Goal: Task Accomplishment & Management: Use online tool/utility

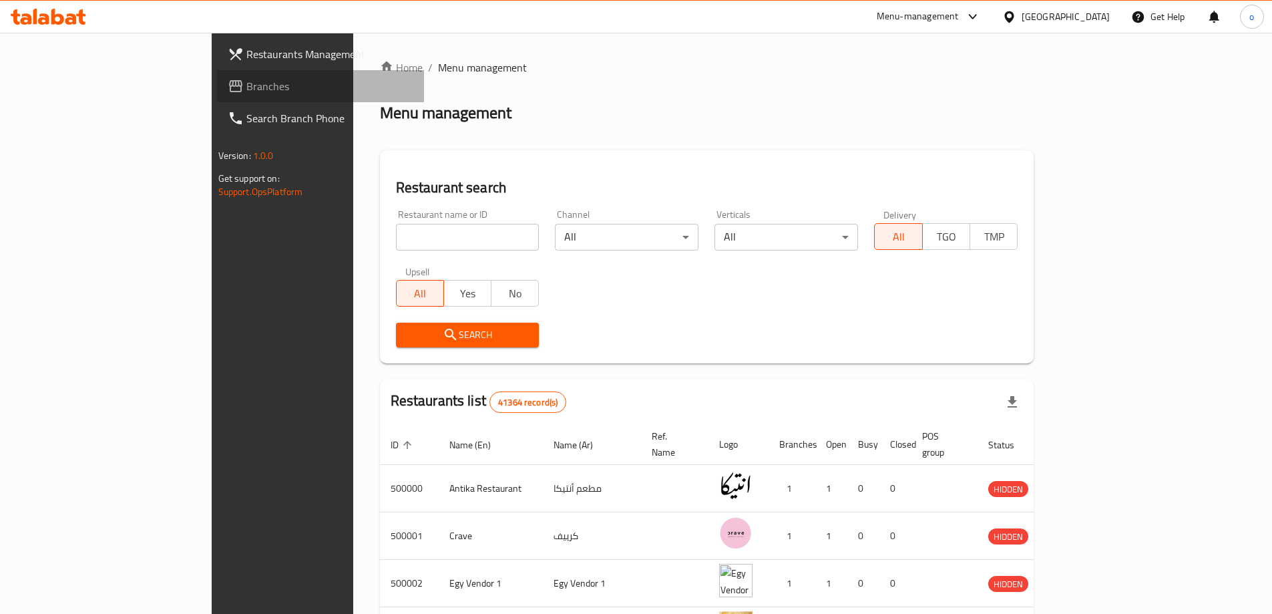
click at [246, 85] on span "Branches" at bounding box center [329, 86] width 167 height 16
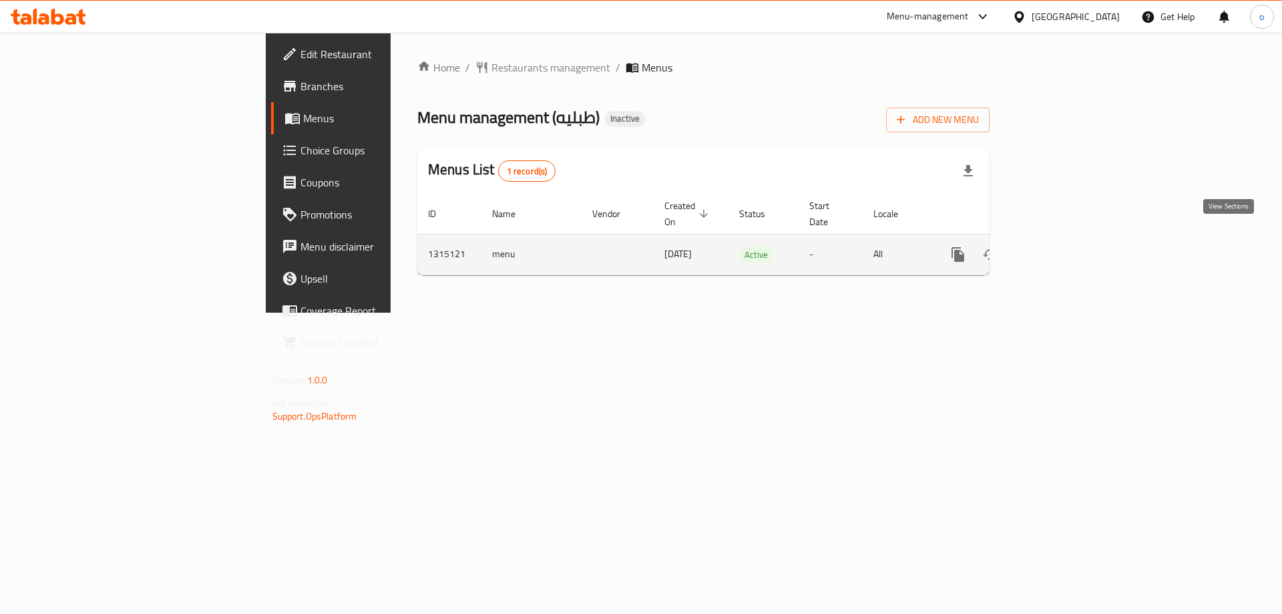
click at [1062, 246] on icon "enhanced table" at bounding box center [1054, 254] width 16 height 16
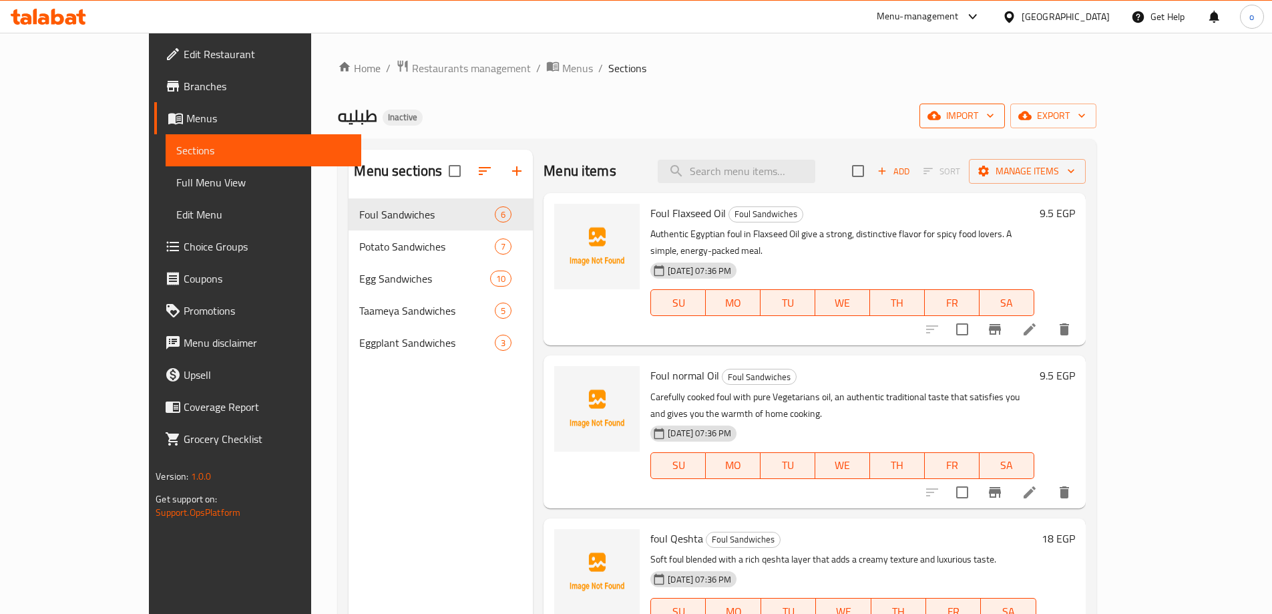
click at [997, 116] on icon "button" at bounding box center [989, 115] width 13 height 13
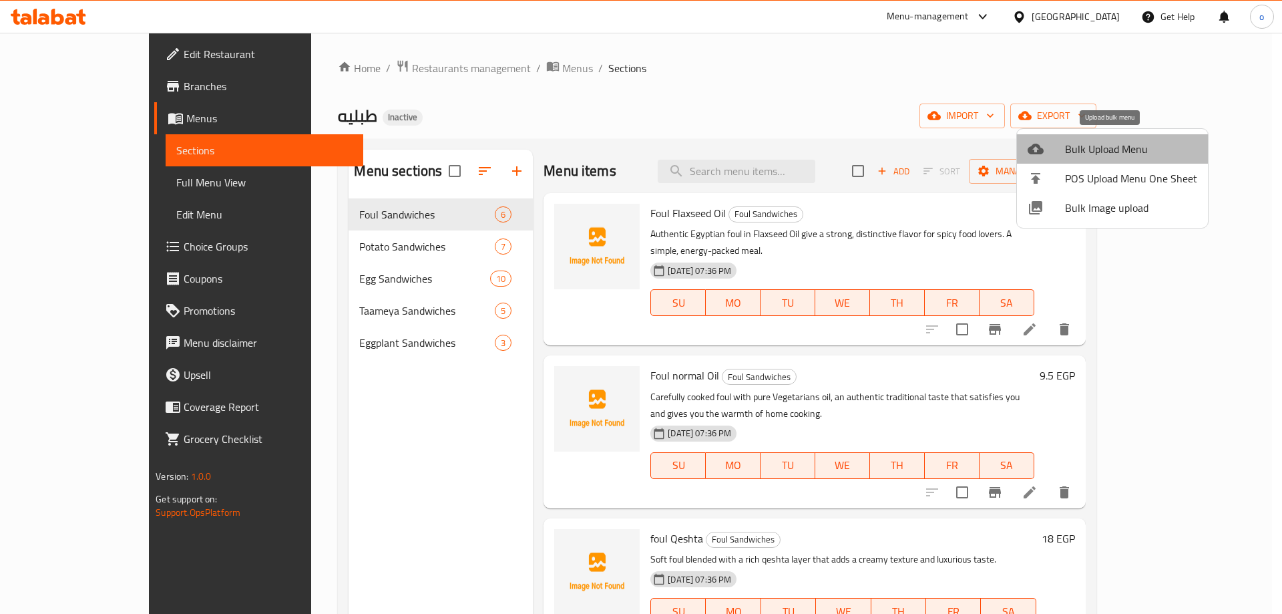
click at [1124, 147] on span "Bulk Upload Menu" at bounding box center [1131, 149] width 132 height 16
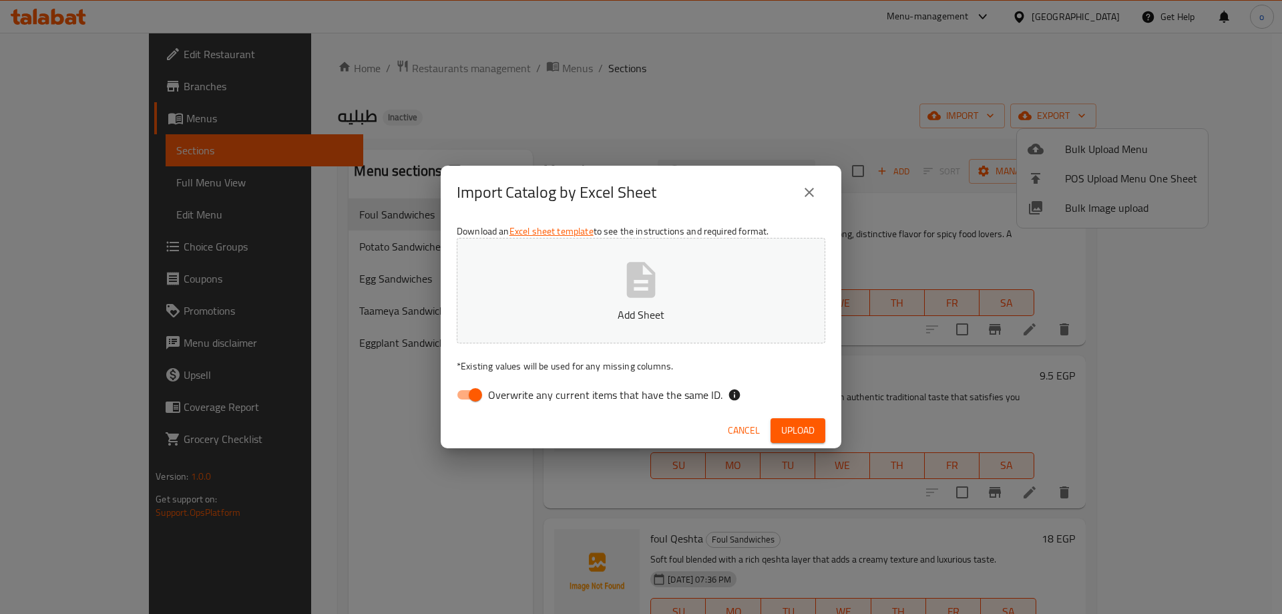
click at [467, 396] on input "Overwrite any current items that have the same ID." at bounding box center [475, 394] width 76 height 25
checkbox input "false"
click at [662, 296] on icon "button" at bounding box center [641, 279] width 43 height 43
click at [644, 285] on icon "button" at bounding box center [641, 279] width 29 height 35
click at [793, 430] on span "Upload" at bounding box center [797, 430] width 33 height 17
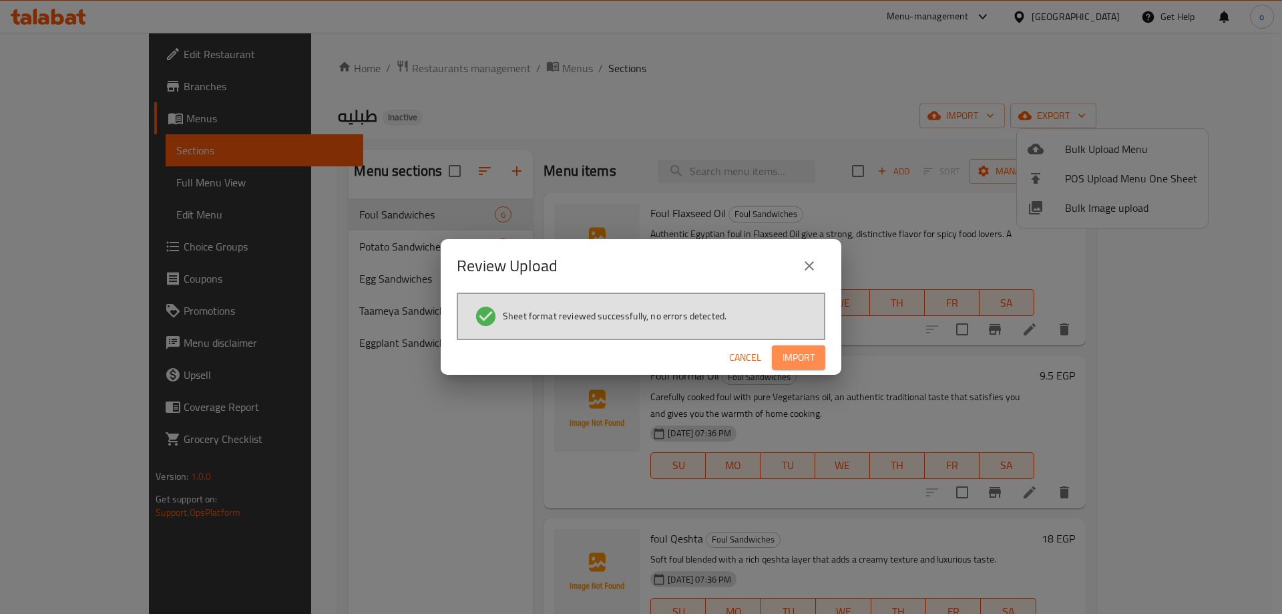
click at [797, 353] on span "Import" at bounding box center [798, 357] width 32 height 17
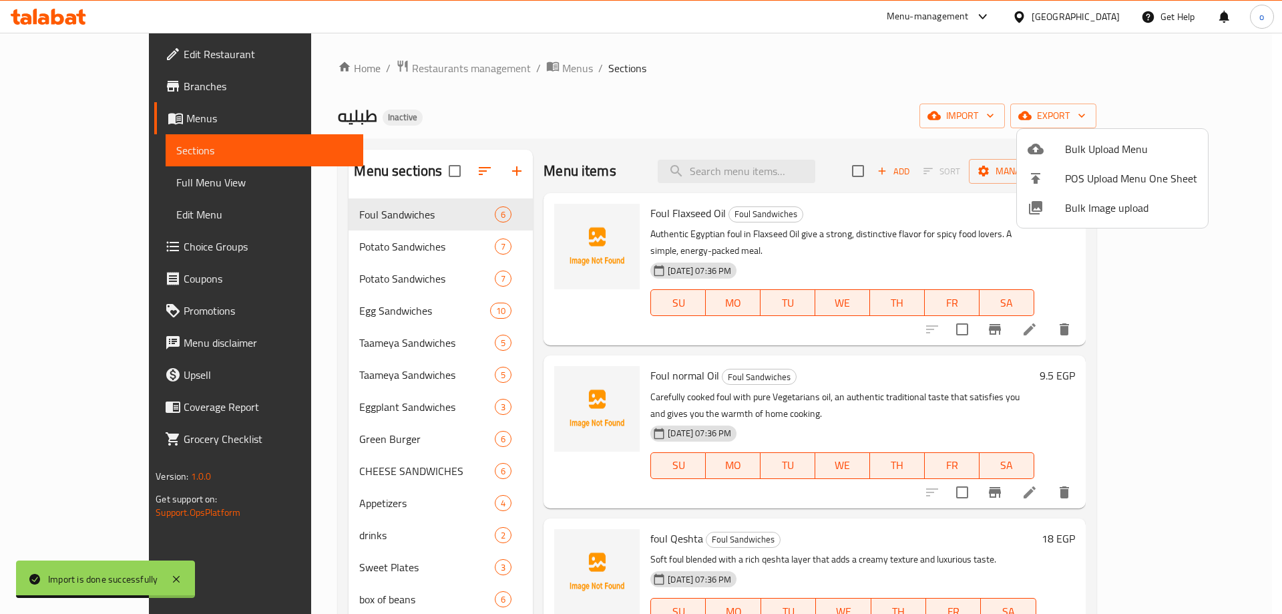
click at [386, 276] on div at bounding box center [641, 307] width 1282 height 614
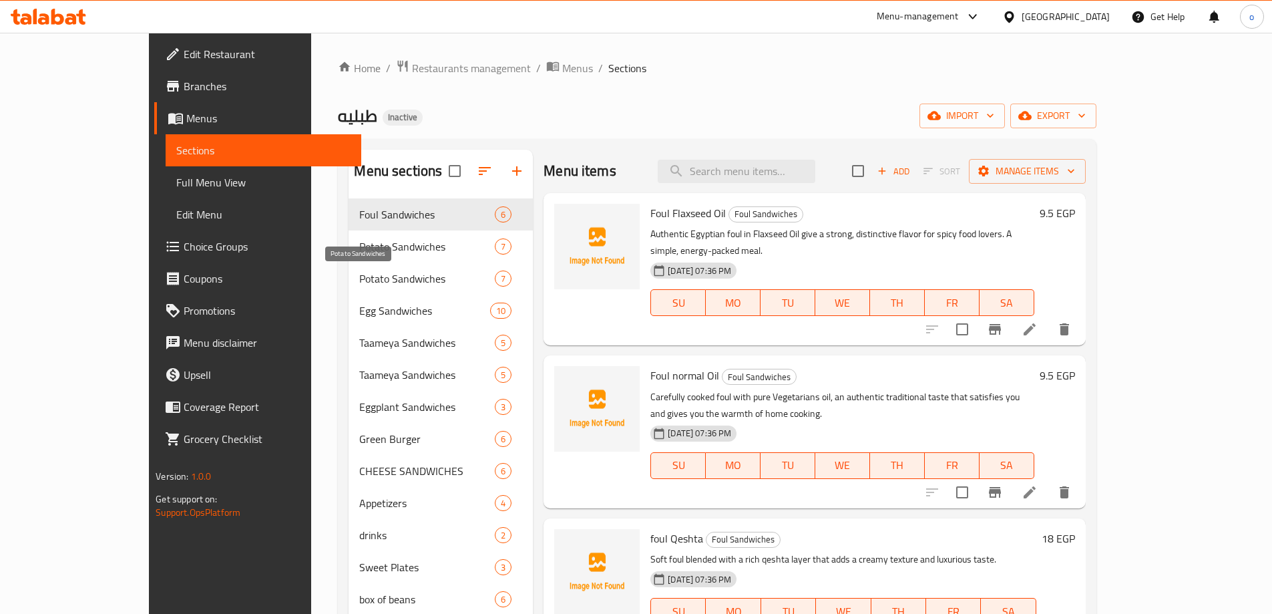
click at [359, 277] on span "Potato Sandwiches" at bounding box center [427, 278] width 136 height 16
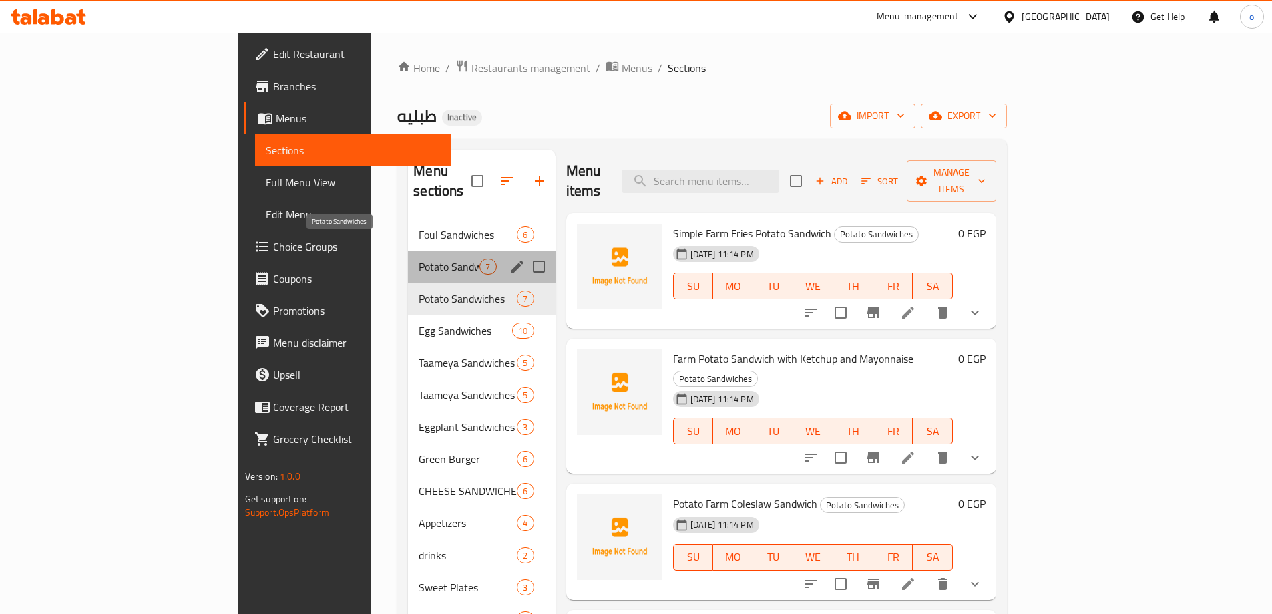
click at [419, 258] on span "Potato Sandwiches" at bounding box center [449, 266] width 61 height 16
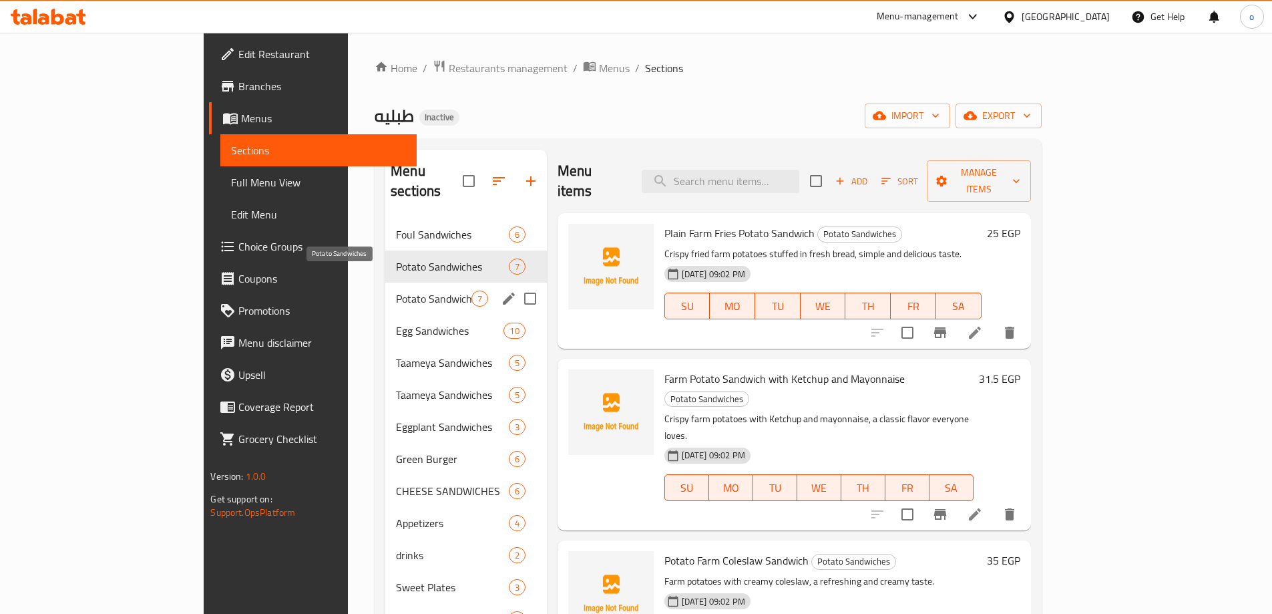
click at [396, 290] on span "Potato Sandwiches" at bounding box center [433, 298] width 75 height 16
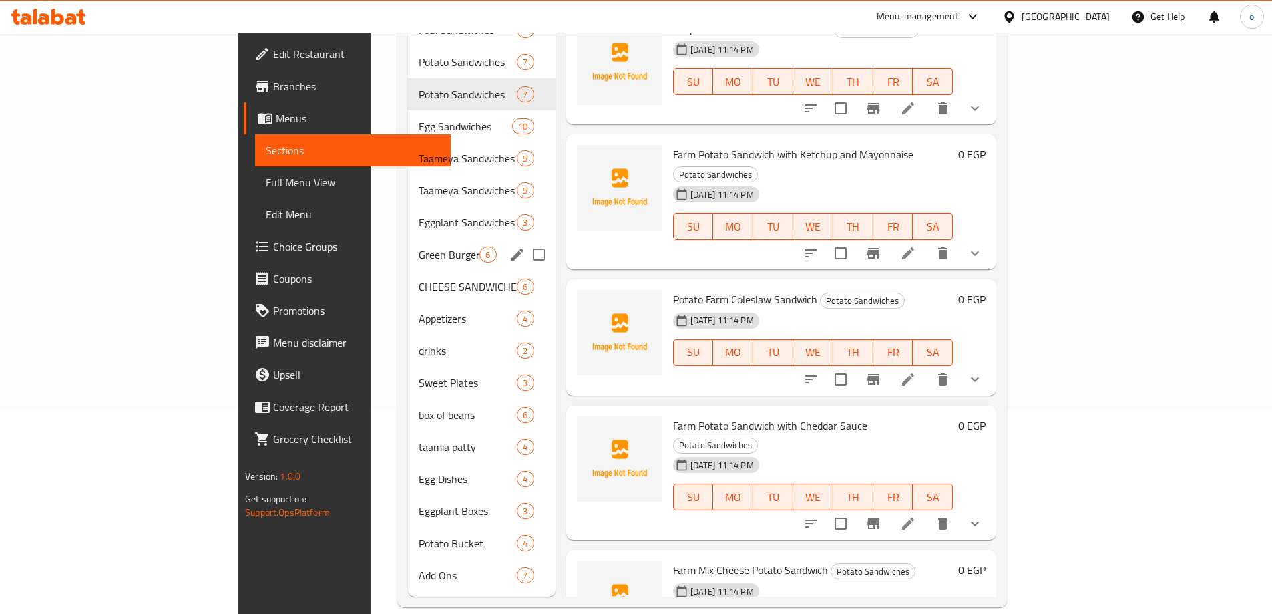
scroll to position [4, 0]
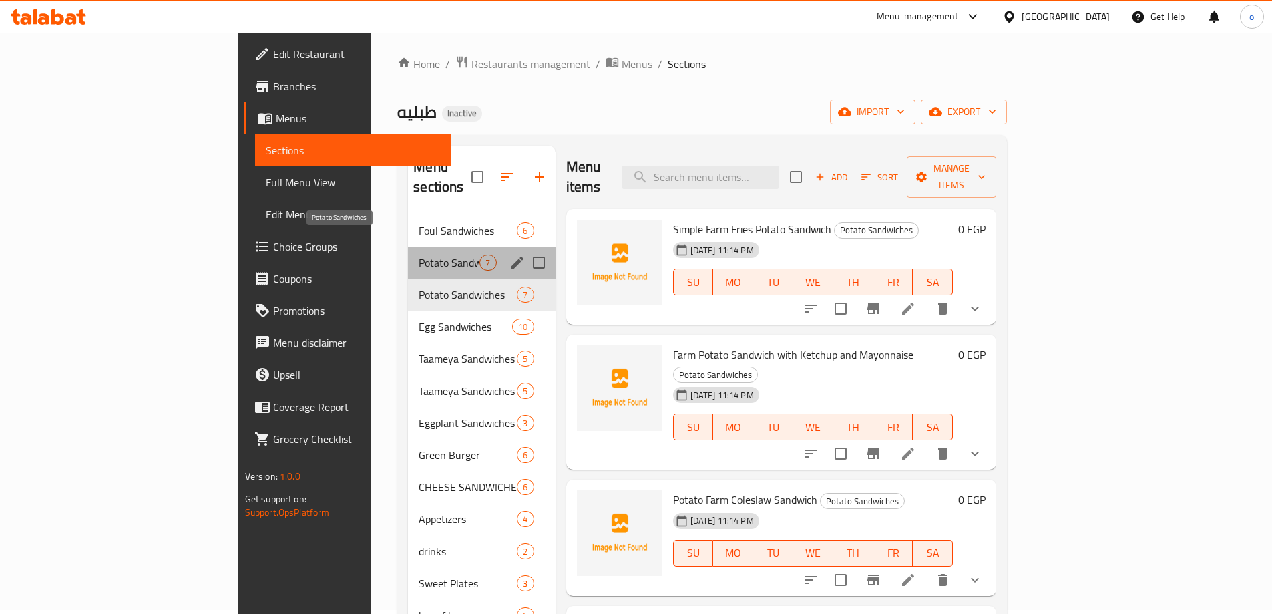
click at [419, 254] on span "Potato Sandwiches" at bounding box center [449, 262] width 61 height 16
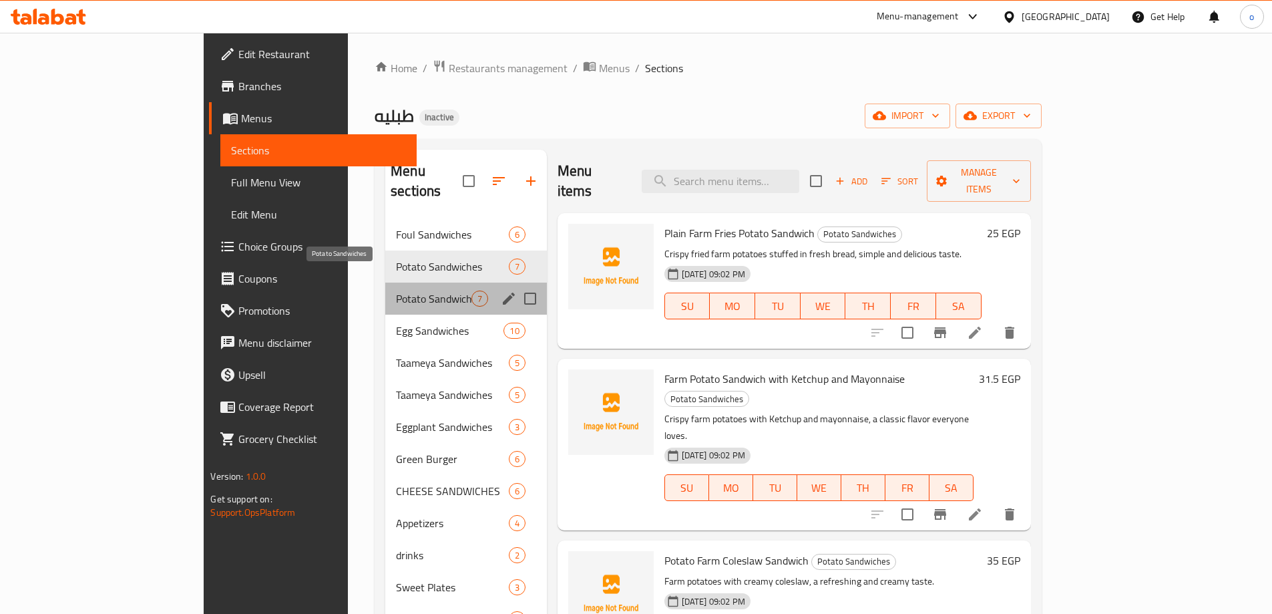
click at [396, 290] on span "Potato Sandwiches" at bounding box center [433, 298] width 75 height 16
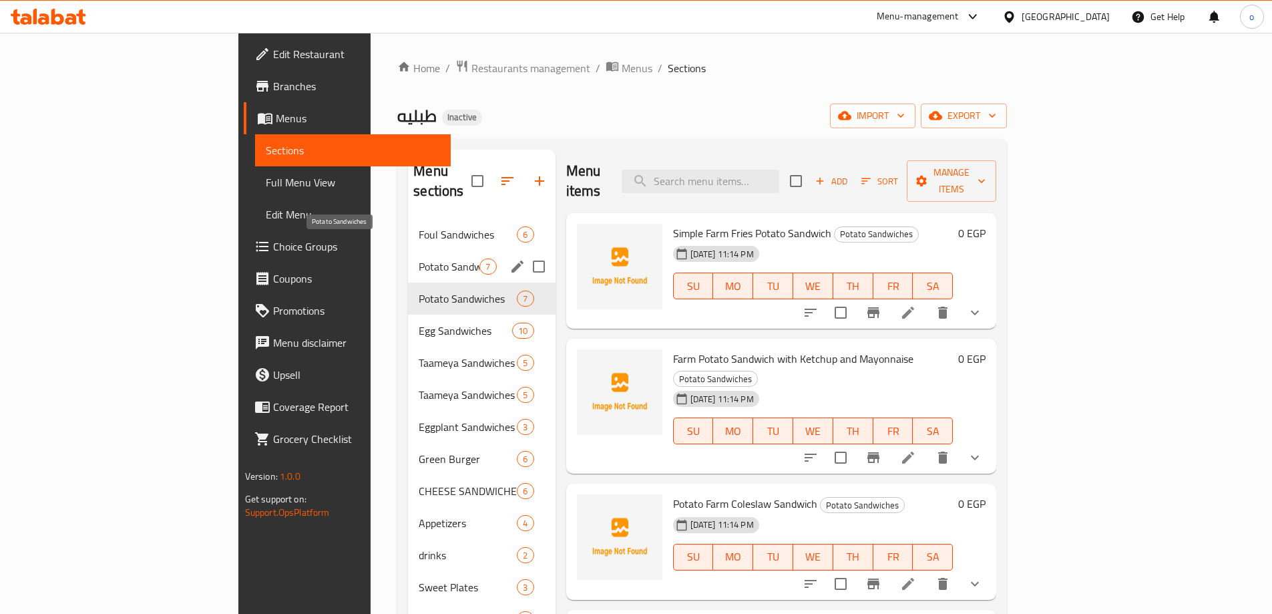
click at [419, 258] on span "Potato Sandwiches" at bounding box center [449, 266] width 61 height 16
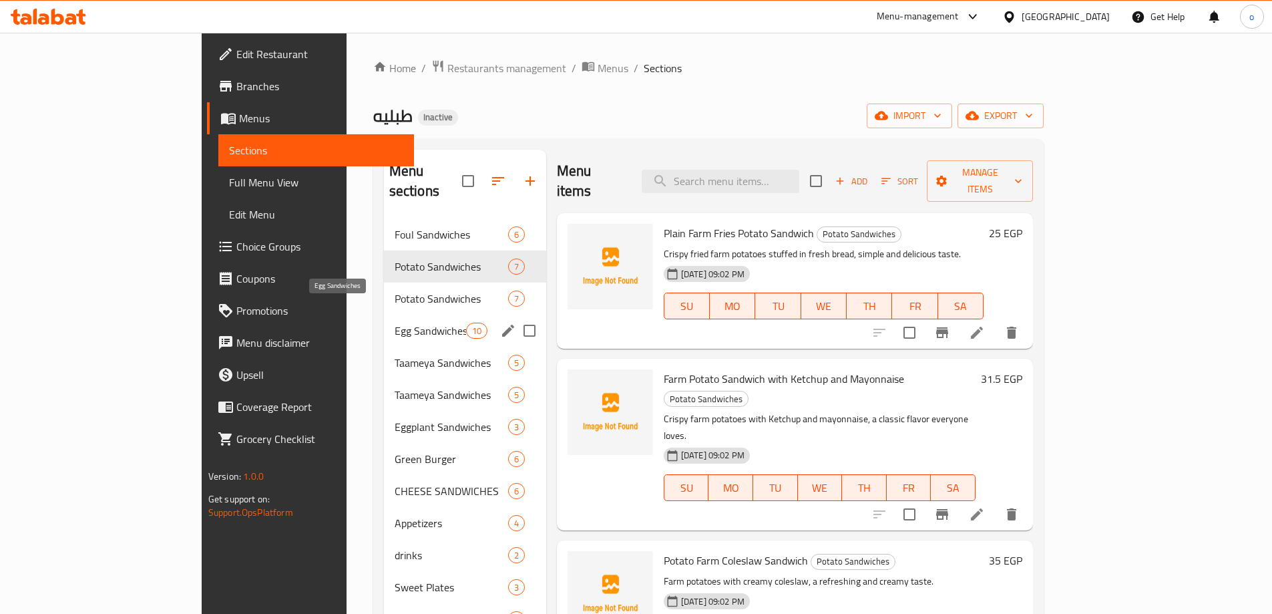
click at [395, 322] on span "Egg Sandwiches" at bounding box center [430, 330] width 71 height 16
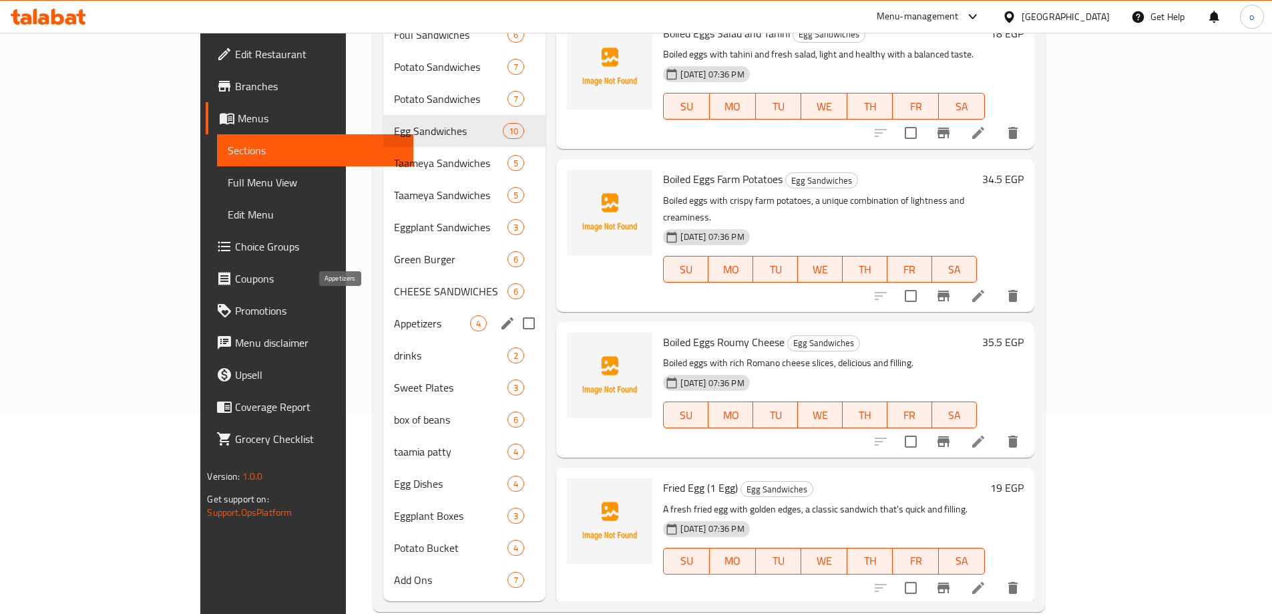
scroll to position [204, 0]
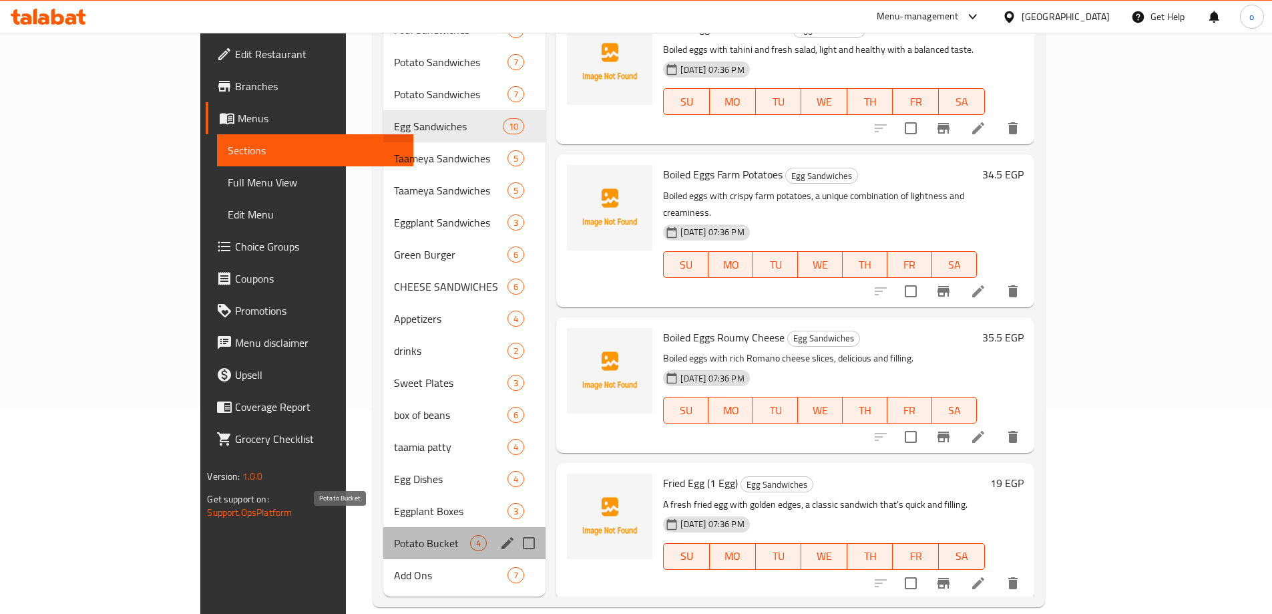
click at [394, 535] on span "Potato Bucket" at bounding box center [432, 543] width 77 height 16
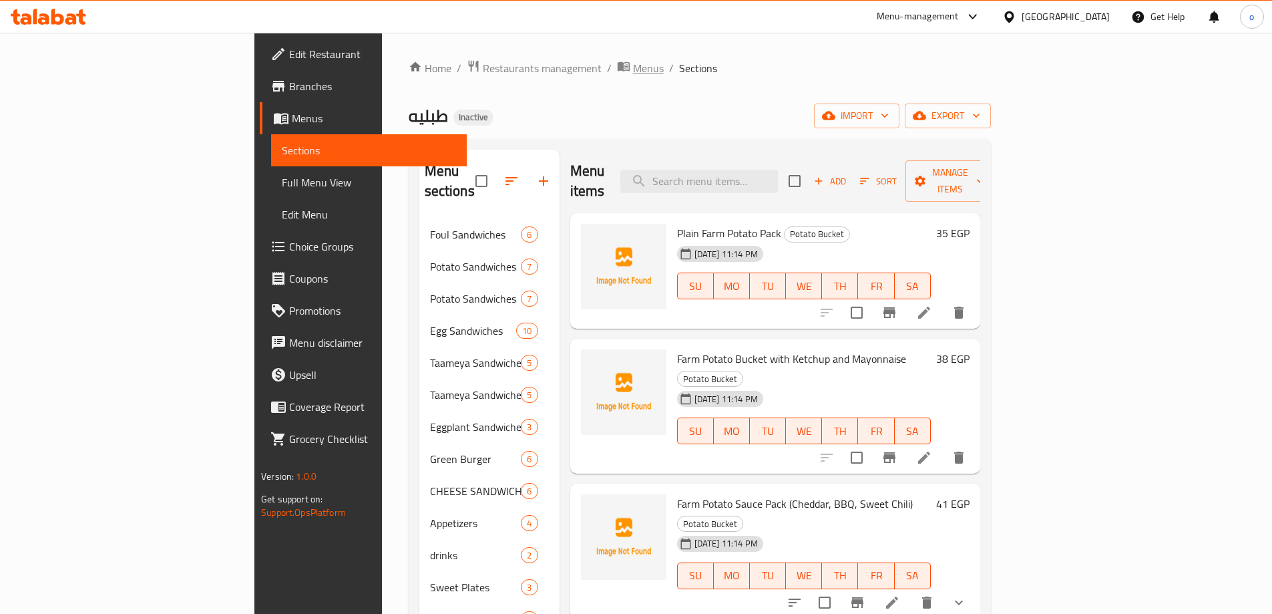
click at [633, 68] on span "Menus" at bounding box center [648, 68] width 31 height 16
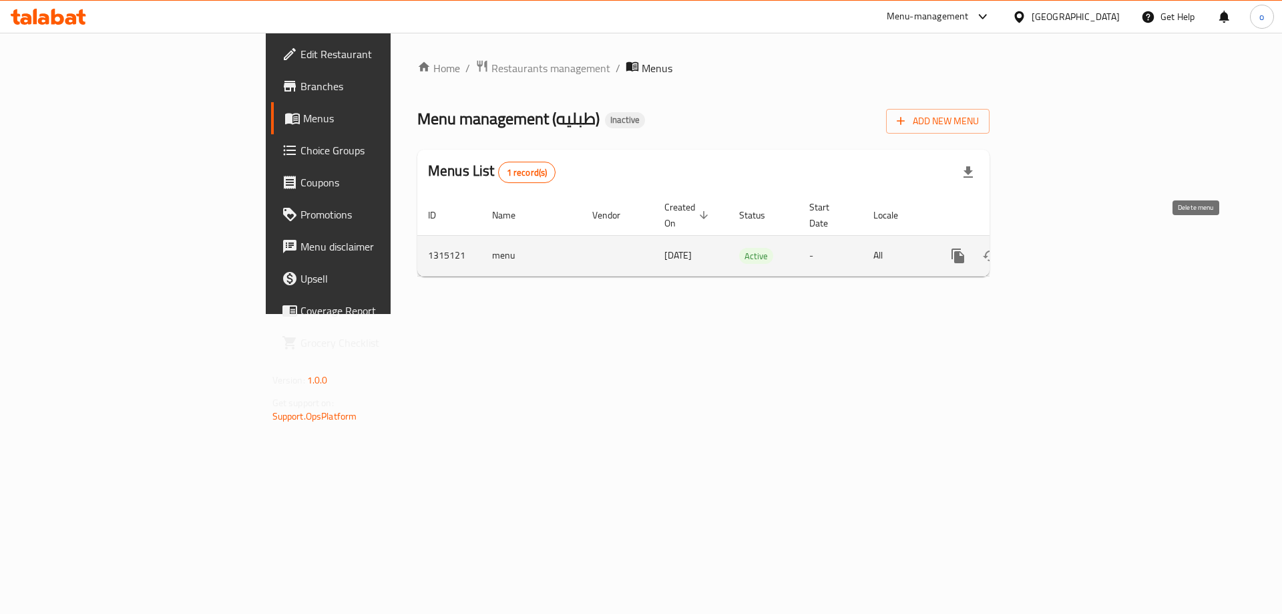
click at [1027, 250] on icon "enhanced table" at bounding box center [1022, 256] width 9 height 12
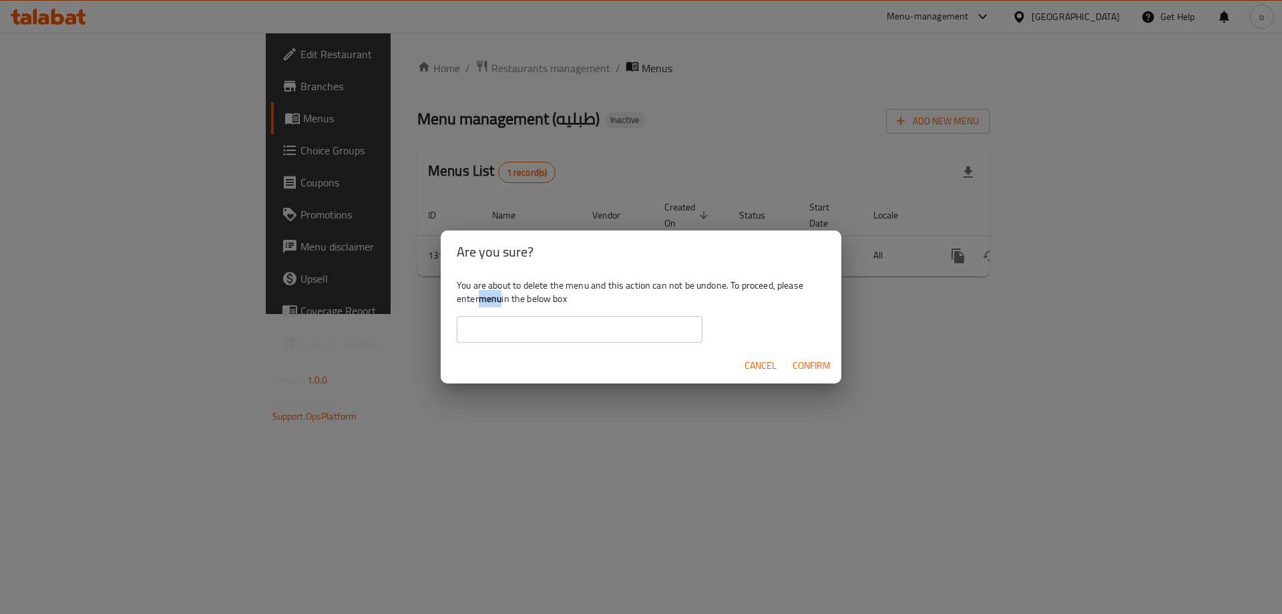
drag, startPoint x: 479, startPoint y: 300, endPoint x: 501, endPoint y: 304, distance: 21.7
click at [501, 304] on div "You are about to delete the menu and this action can not be undone. To proceed,…" at bounding box center [641, 310] width 401 height 75
copy b "menu"
click at [517, 329] on input "text" at bounding box center [580, 329] width 246 height 27
paste input "menu"
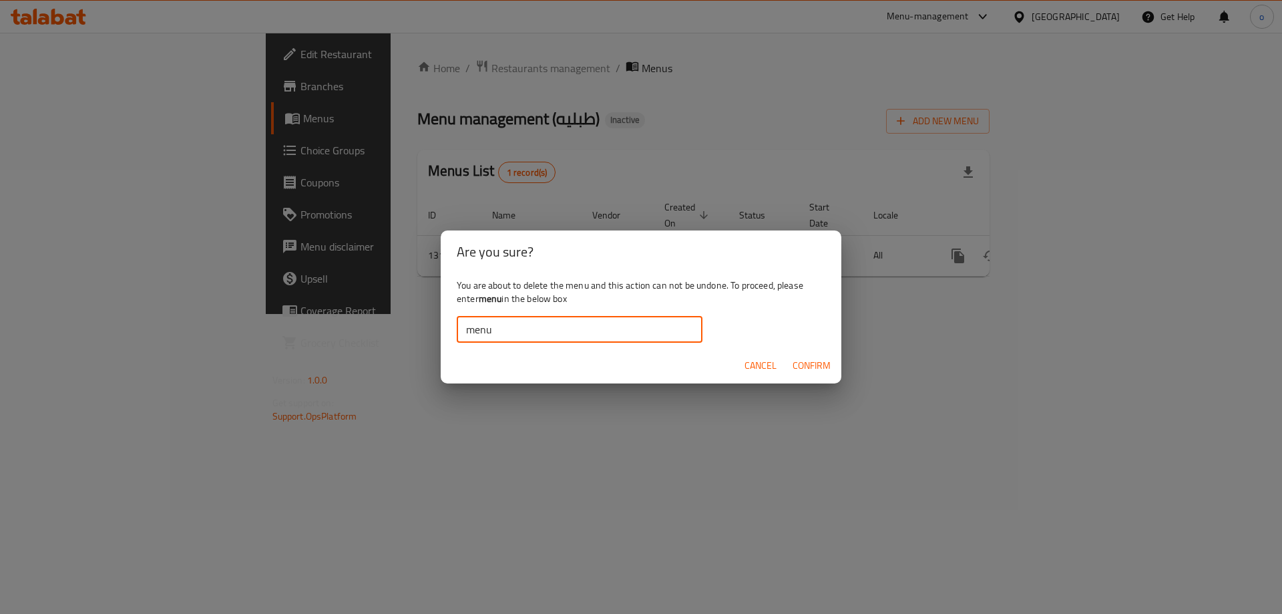
type input "menu"
click at [810, 359] on span "Confirm" at bounding box center [812, 365] width 38 height 17
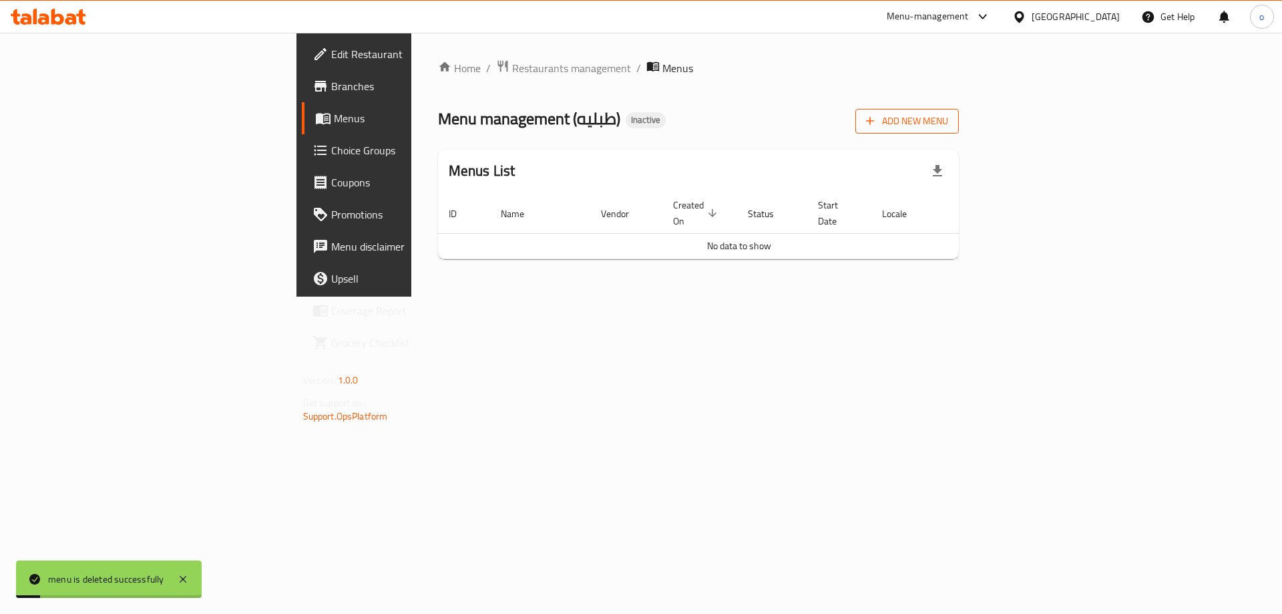
click at [948, 114] on span "Add New Menu" at bounding box center [907, 121] width 82 height 17
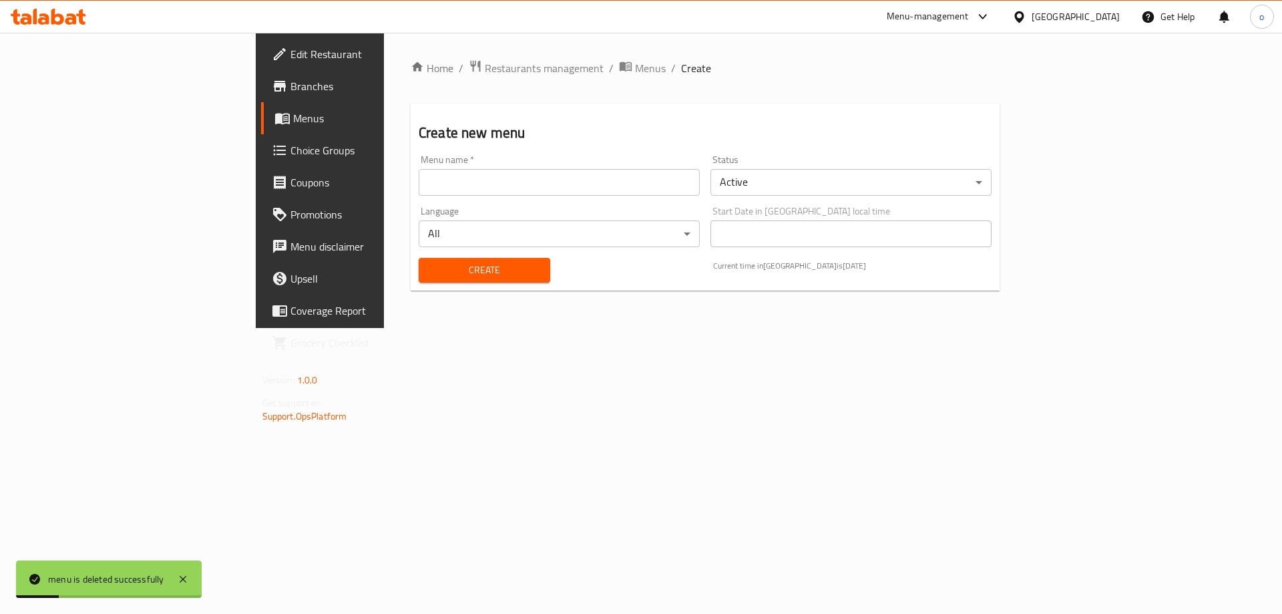
click at [511, 184] on input "text" at bounding box center [559, 182] width 281 height 27
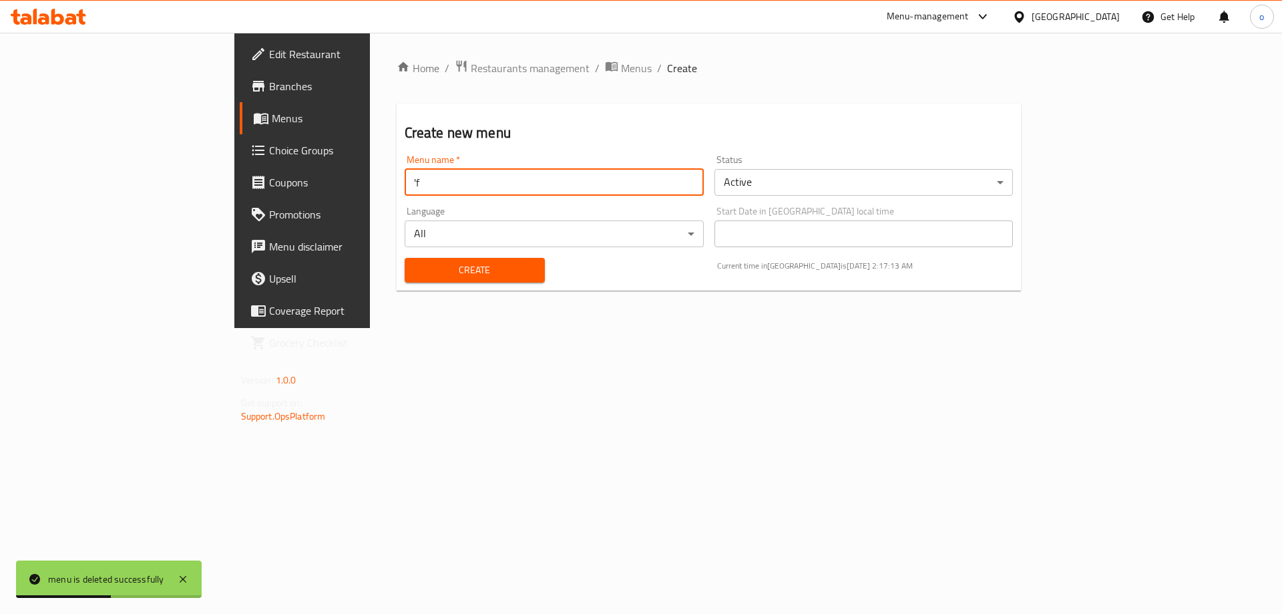
type input "'"
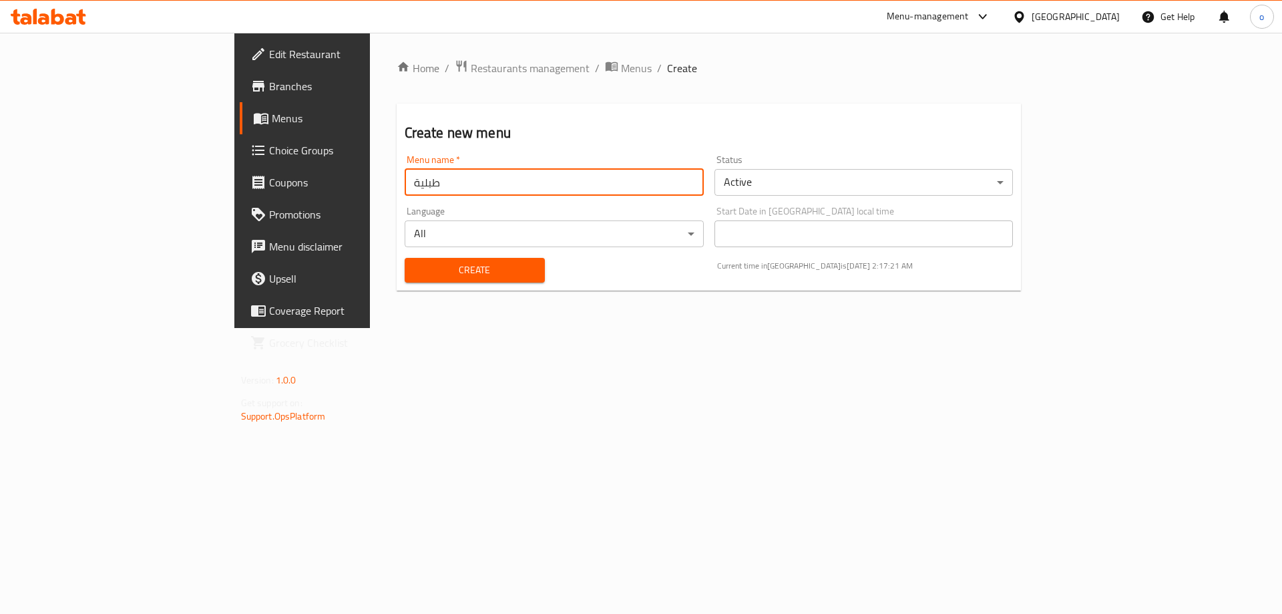
type input "طبلية"
click at [420, 262] on span "Create" at bounding box center [474, 270] width 119 height 17
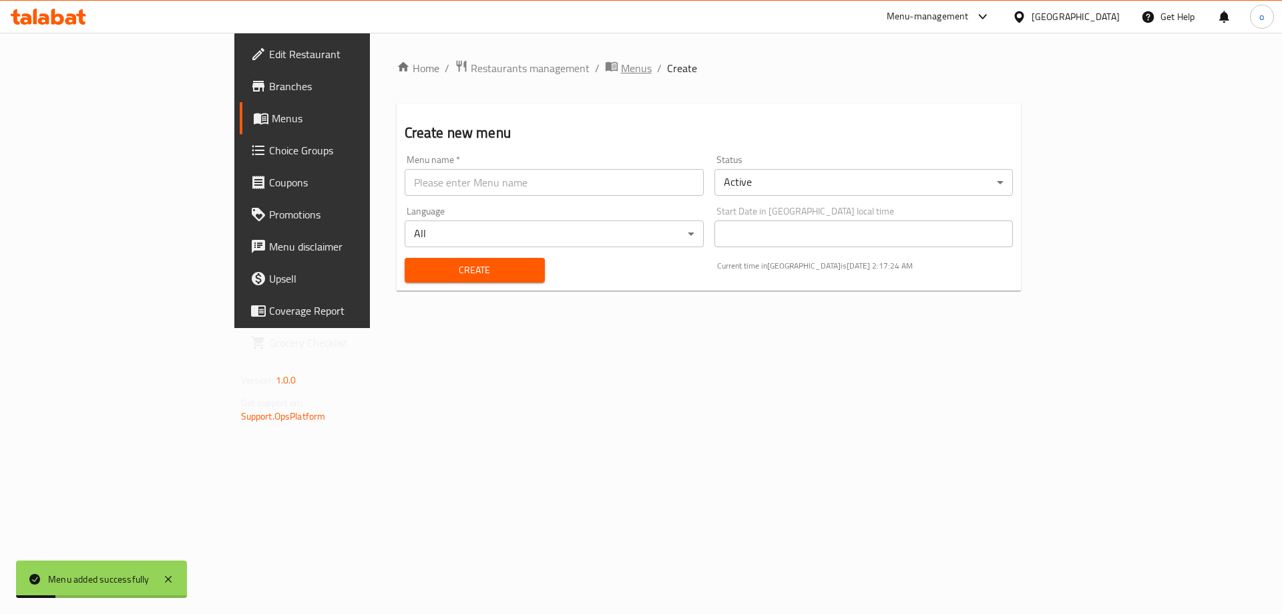
click at [621, 65] on span "Menus" at bounding box center [636, 68] width 31 height 16
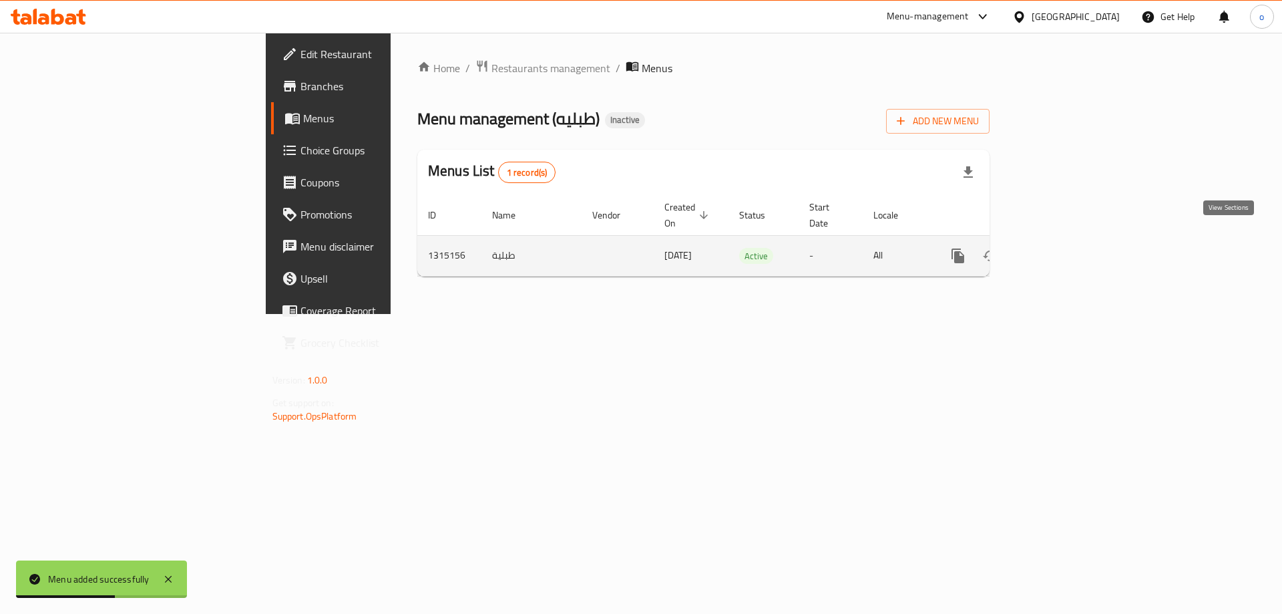
click at [1062, 248] on icon "enhanced table" at bounding box center [1054, 256] width 16 height 16
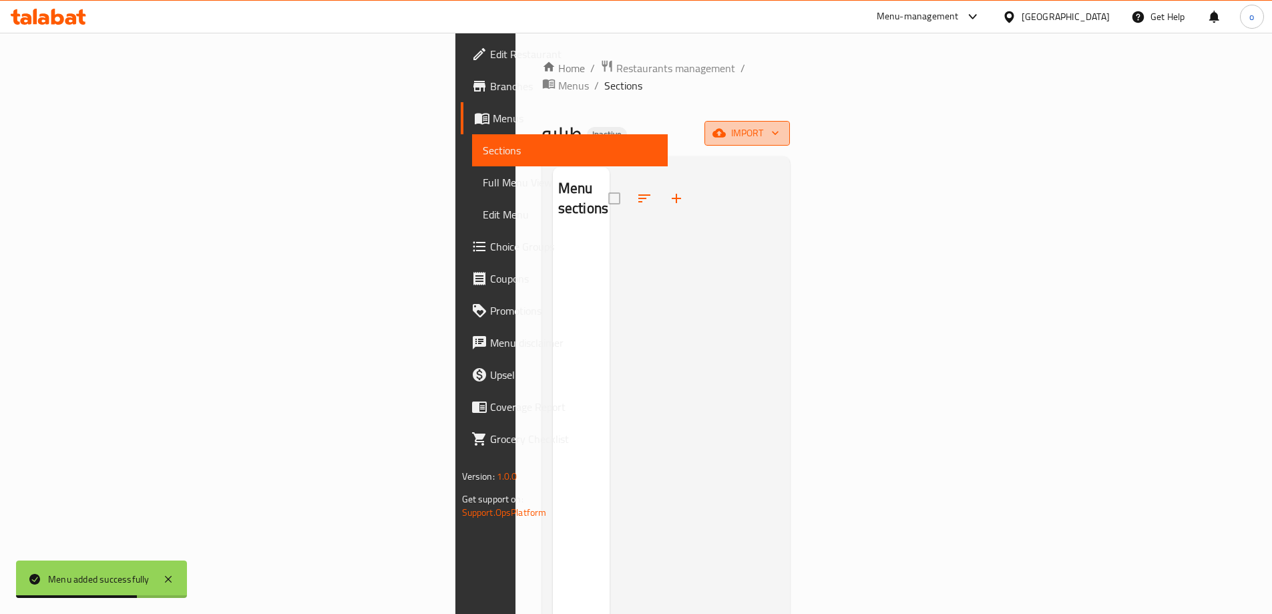
click at [779, 125] on span "import" at bounding box center [747, 133] width 64 height 17
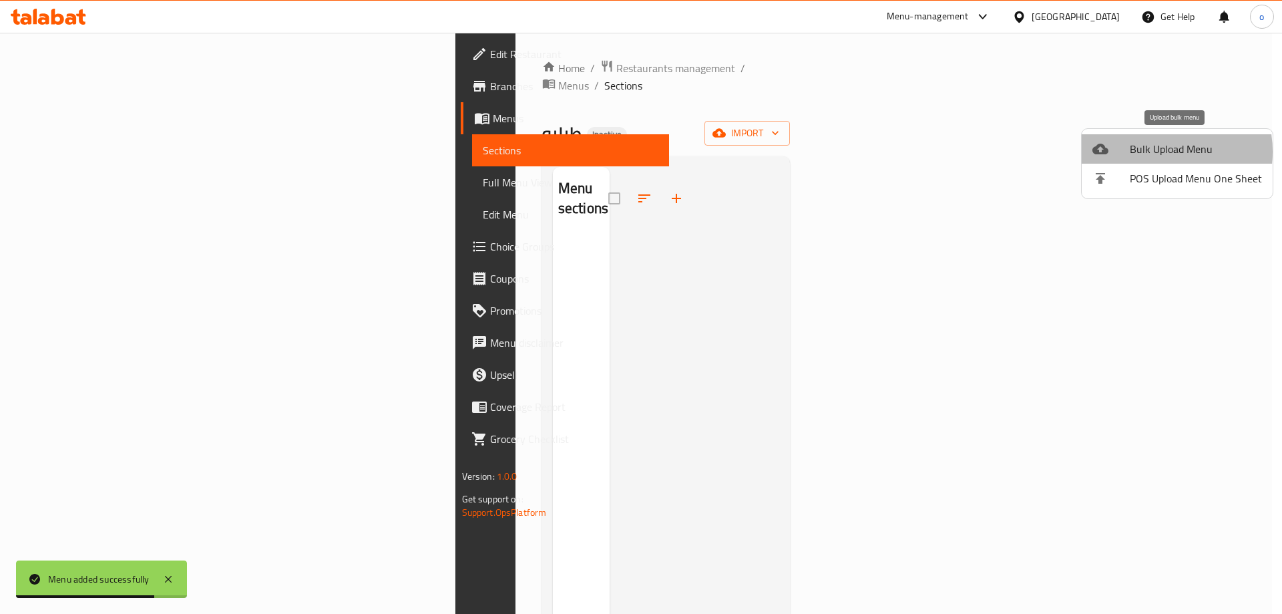
click at [1150, 152] on span "Bulk Upload Menu" at bounding box center [1196, 149] width 132 height 16
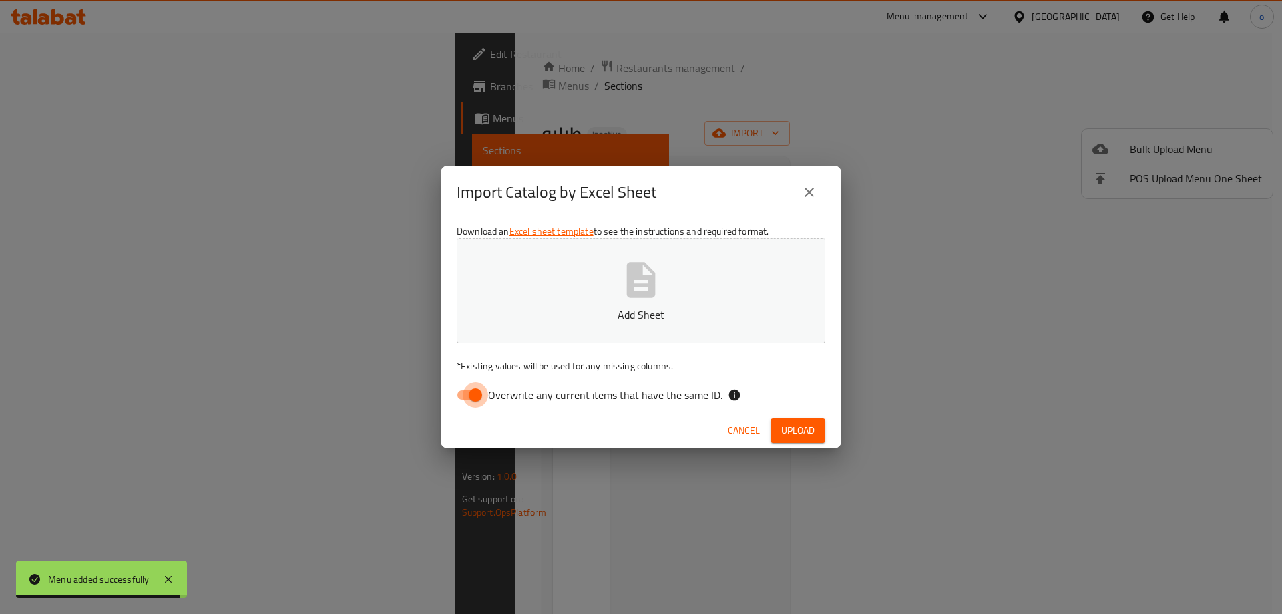
click at [473, 391] on input "Overwrite any current items that have the same ID." at bounding box center [475, 394] width 76 height 25
checkbox input "false"
click at [648, 274] on icon "button" at bounding box center [641, 279] width 29 height 35
click at [797, 429] on span "Upload" at bounding box center [797, 430] width 33 height 17
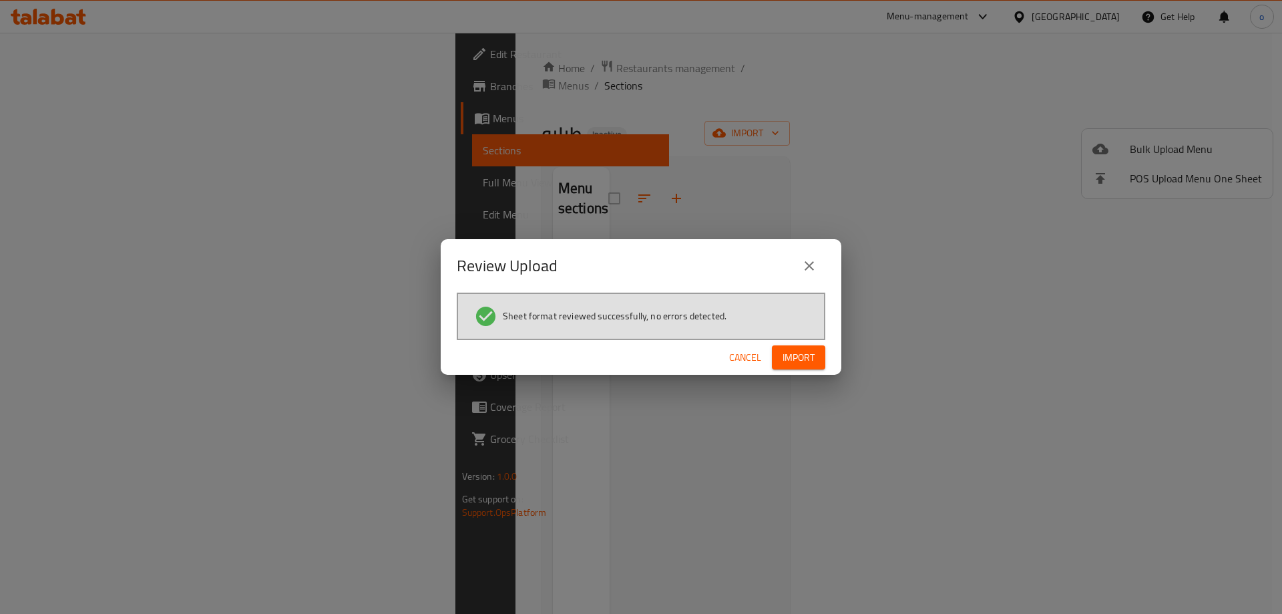
click at [816, 361] on button "Import" at bounding box center [798, 357] width 53 height 25
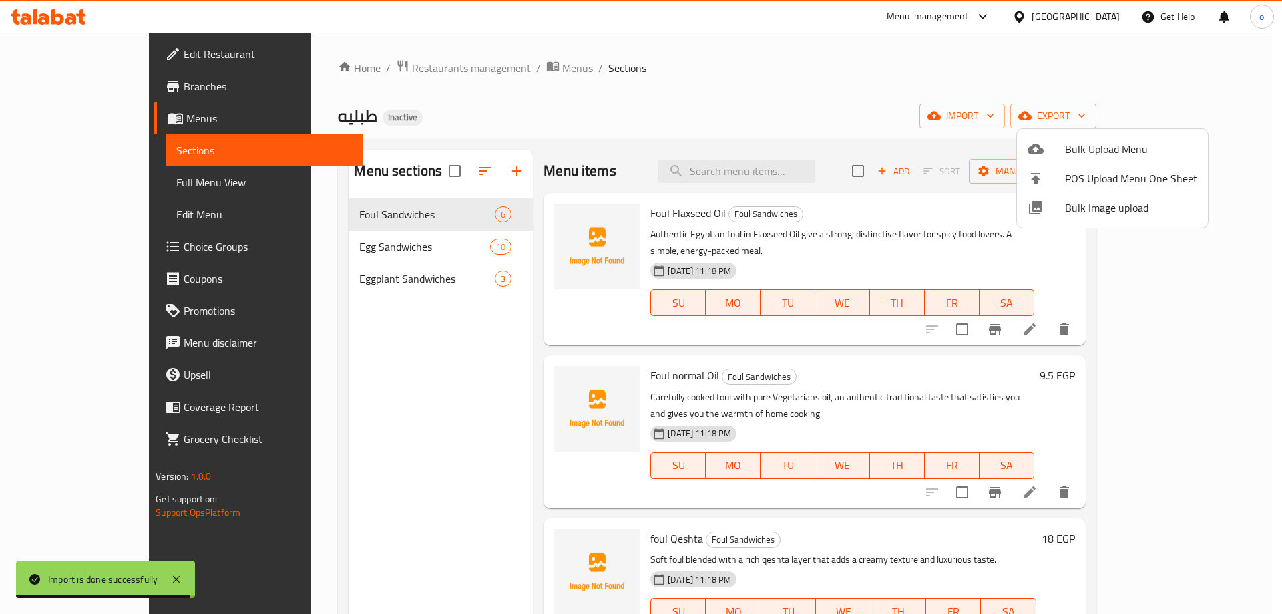
click at [781, 85] on div at bounding box center [641, 307] width 1282 height 614
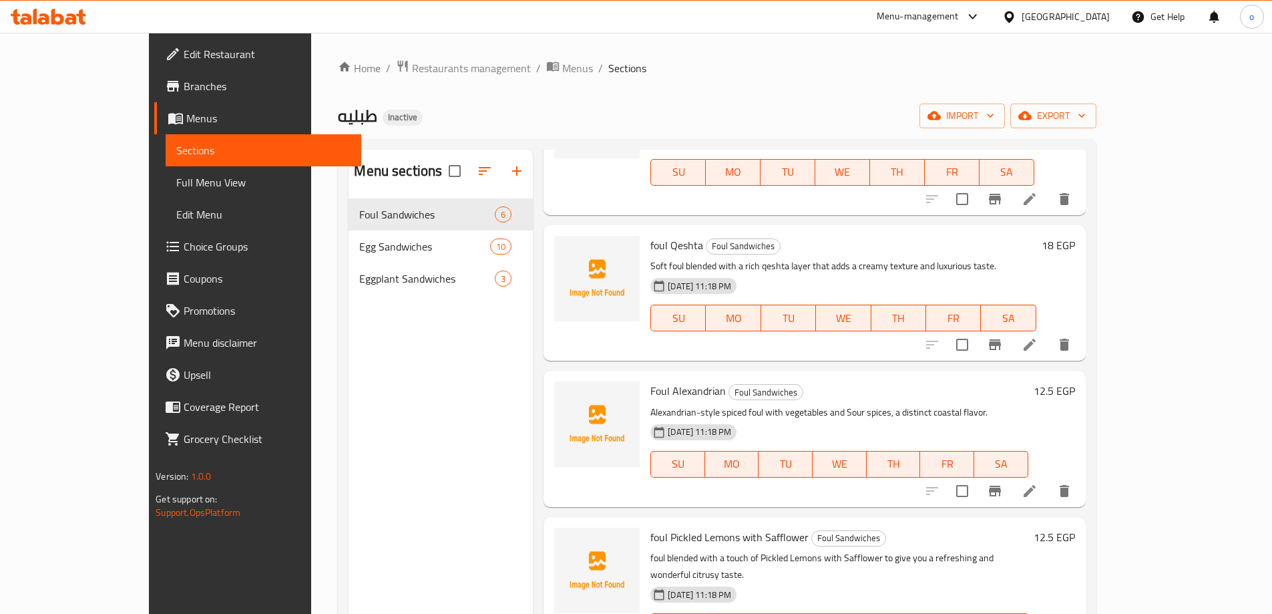
scroll to position [295, 0]
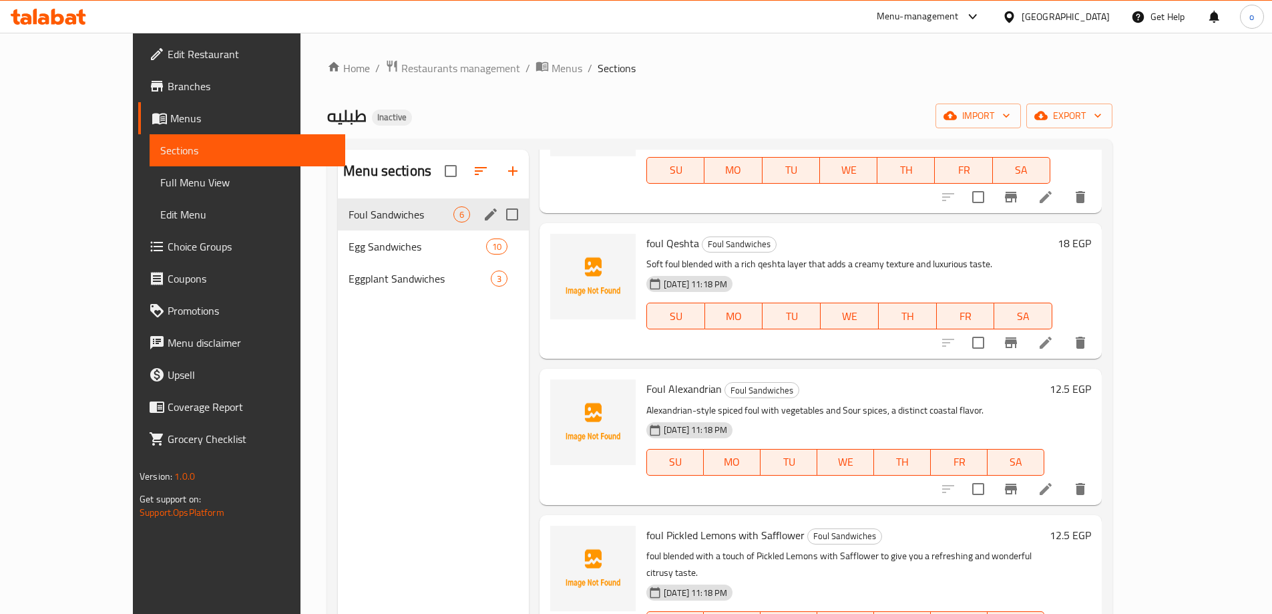
click at [347, 224] on div "Foul Sandwiches 6" at bounding box center [433, 214] width 191 height 32
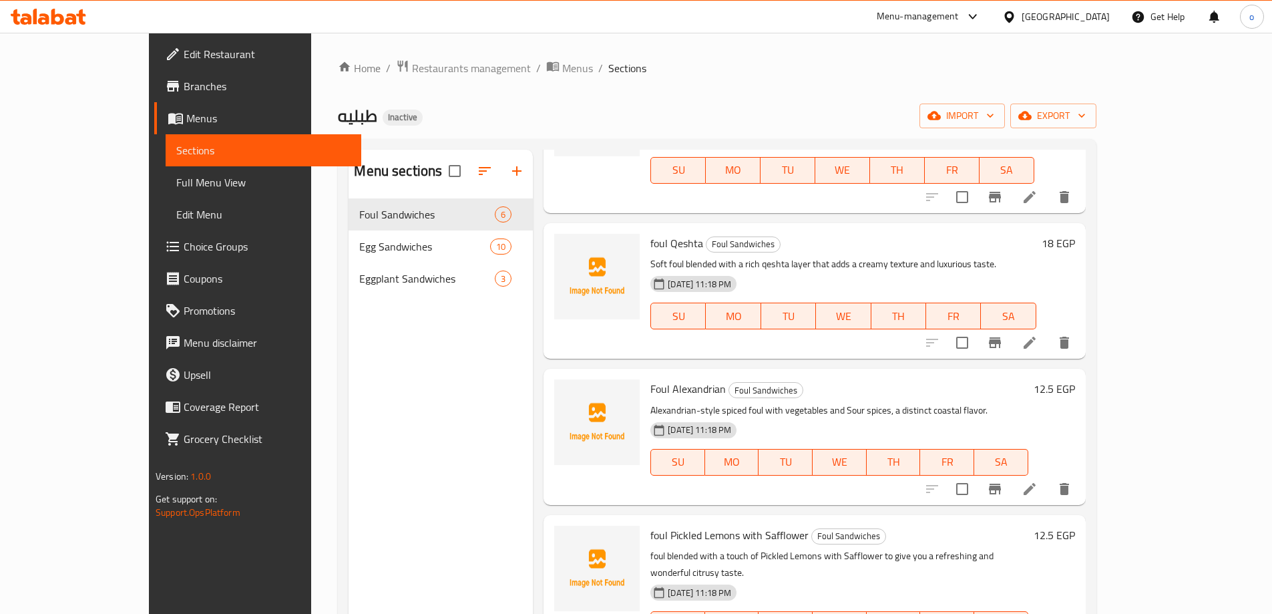
click at [366, 353] on div "Menu sections Foul Sandwiches 6 Egg Sandwiches 10 Eggplant Sandwiches 3" at bounding box center [441, 457] width 184 height 614
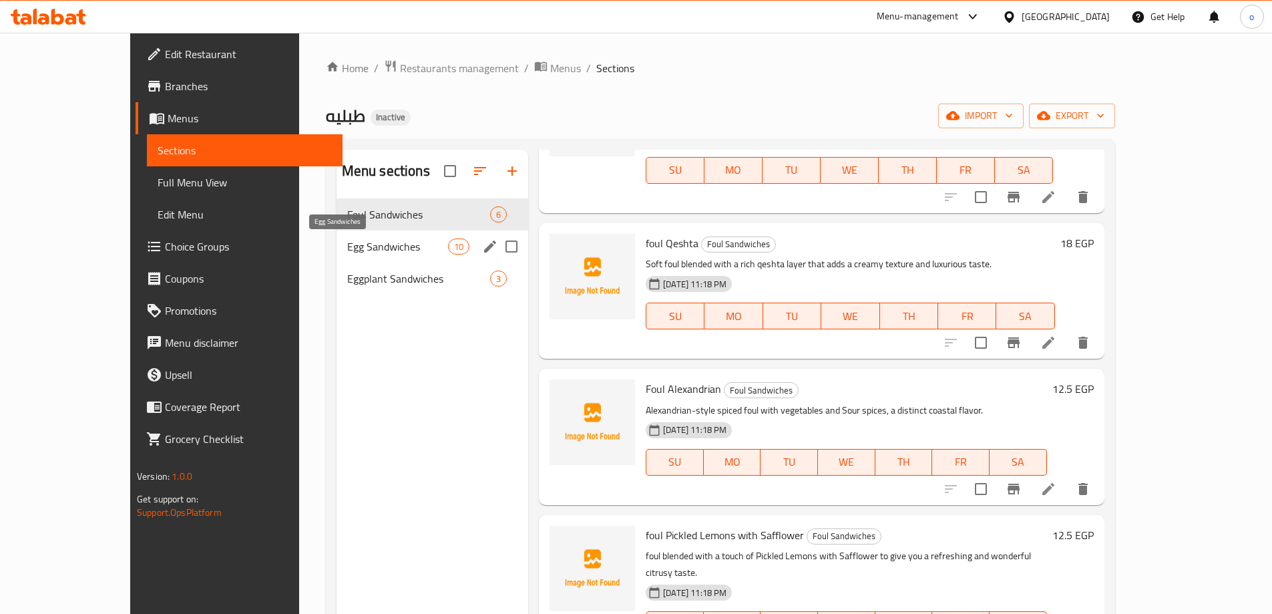
click at [375, 251] on span "Egg Sandwiches" at bounding box center [397, 246] width 101 height 16
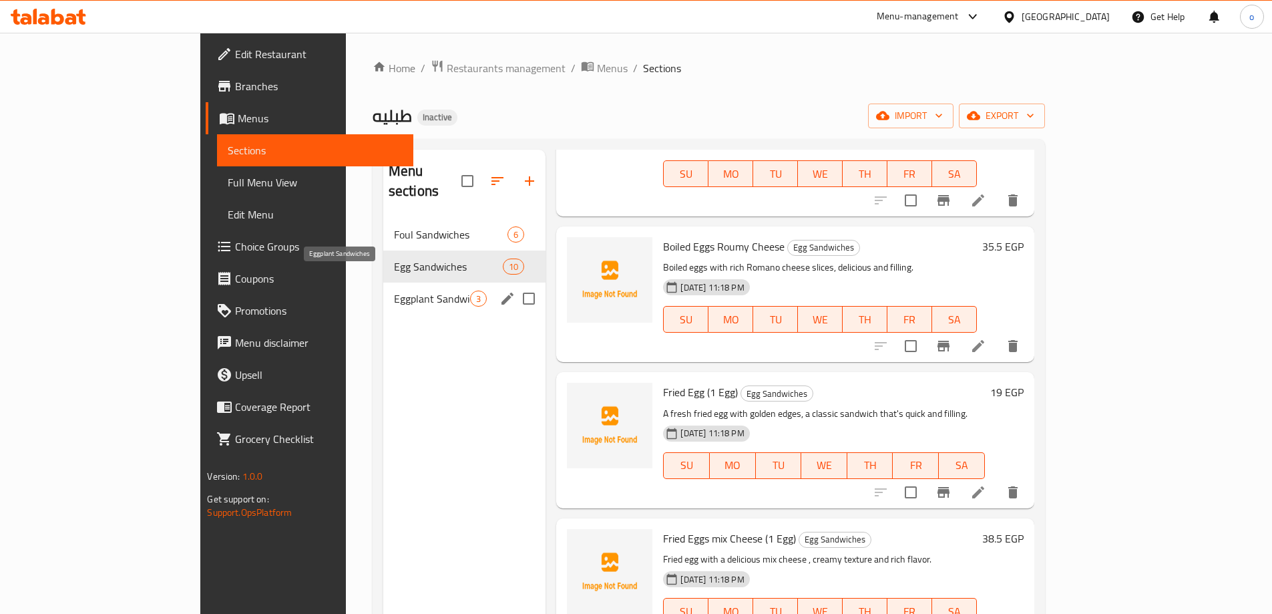
click at [394, 290] on span "Eggplant Sandwiches" at bounding box center [432, 298] width 77 height 16
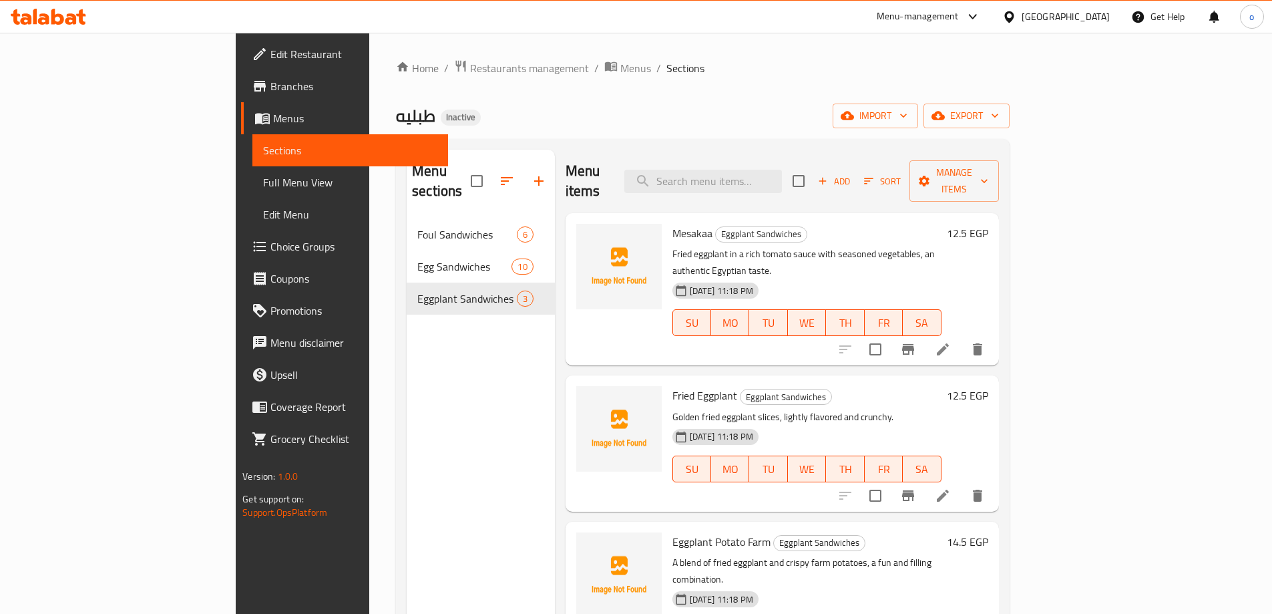
click at [407, 357] on div "Menu sections Foul Sandwiches 6 Egg Sandwiches 10 Eggplant Sandwiches 3" at bounding box center [481, 457] width 148 height 614
click at [988, 168] on span "Manage items" at bounding box center [954, 180] width 68 height 33
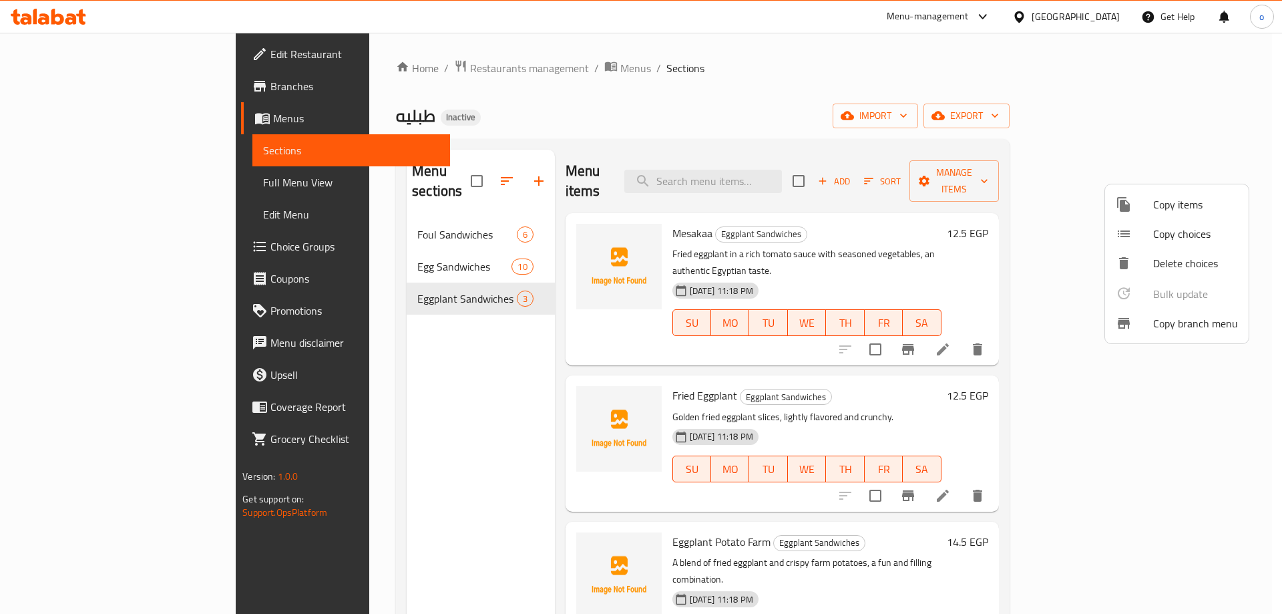
click at [1106, 116] on div at bounding box center [641, 307] width 1282 height 614
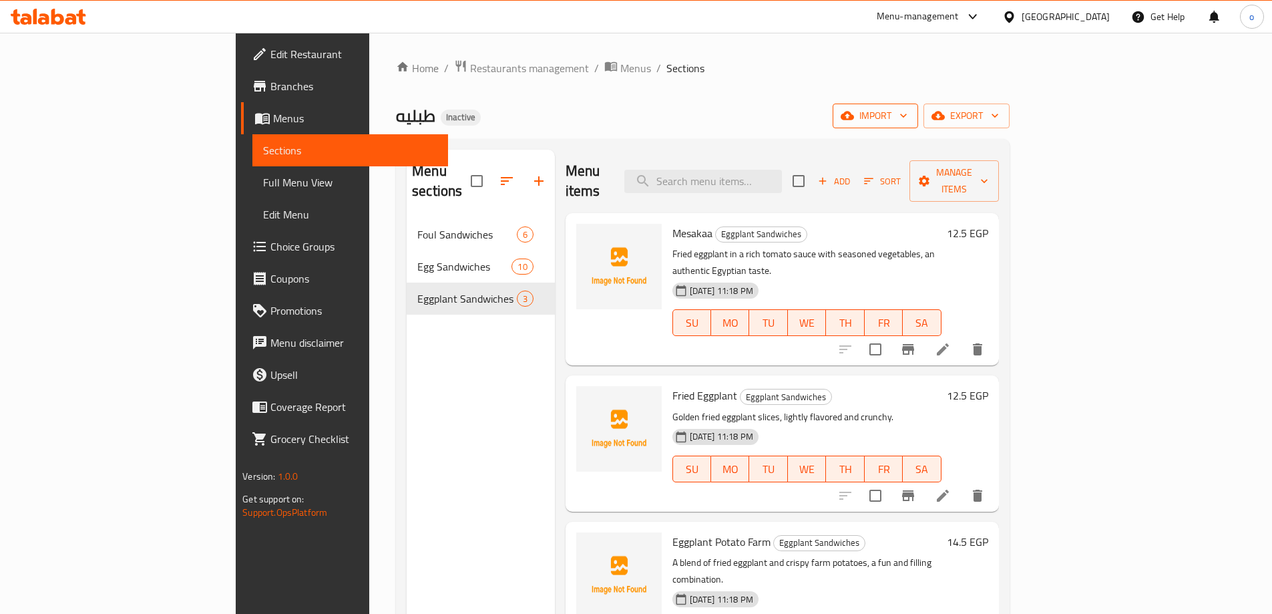
click at [907, 113] on span "import" at bounding box center [875, 115] width 64 height 17
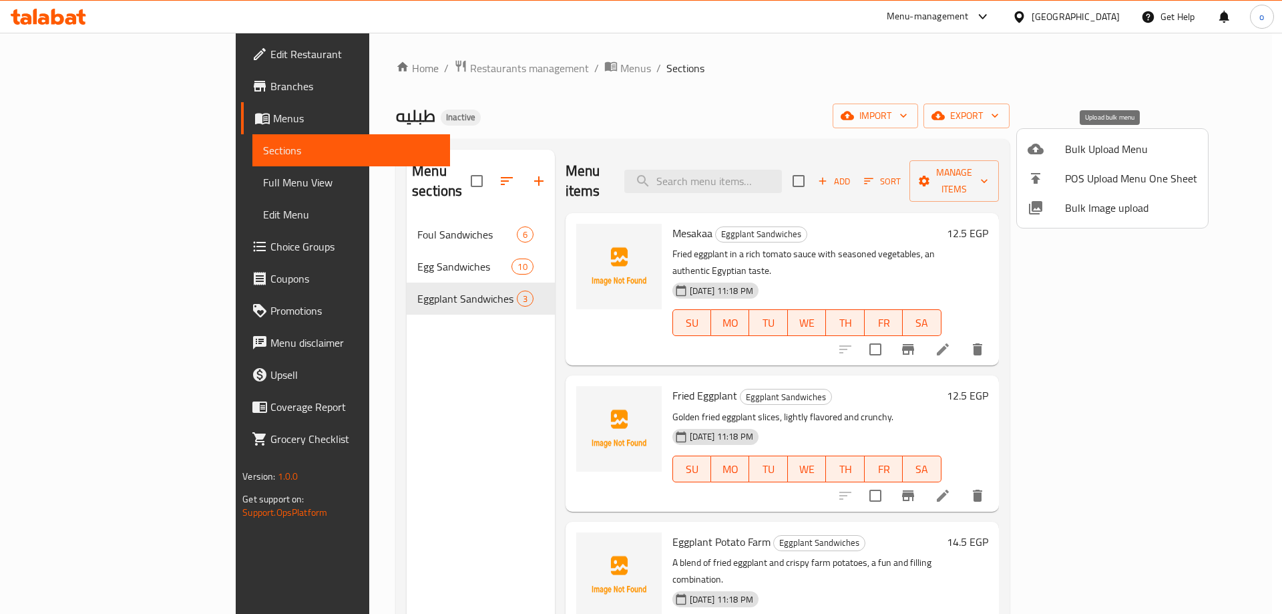
click at [1094, 149] on span "Bulk Upload Menu" at bounding box center [1131, 149] width 132 height 16
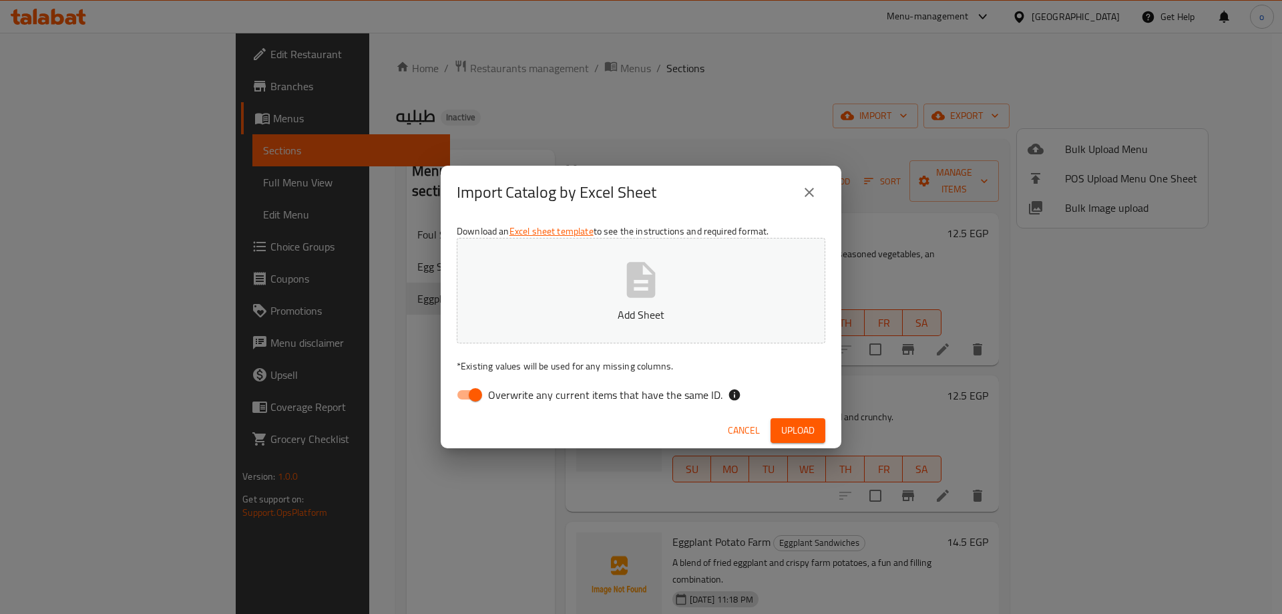
click at [471, 390] on input "Overwrite any current items that have the same ID." at bounding box center [475, 394] width 76 height 25
checkbox input "false"
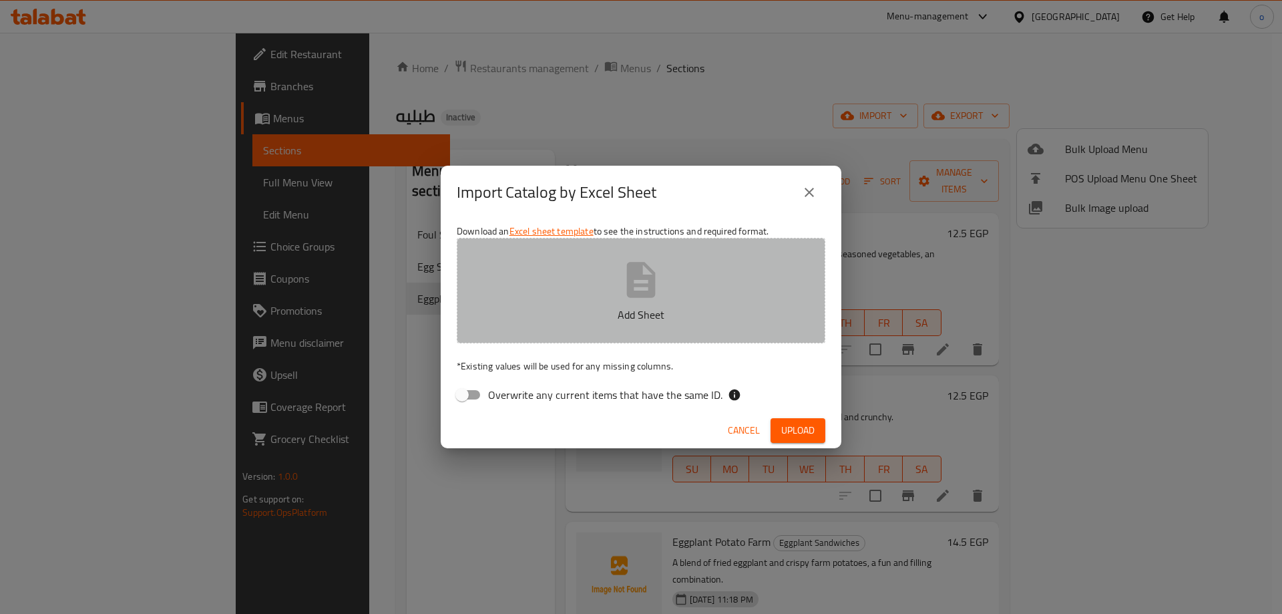
click at [668, 296] on button "Add Sheet" at bounding box center [641, 290] width 369 height 105
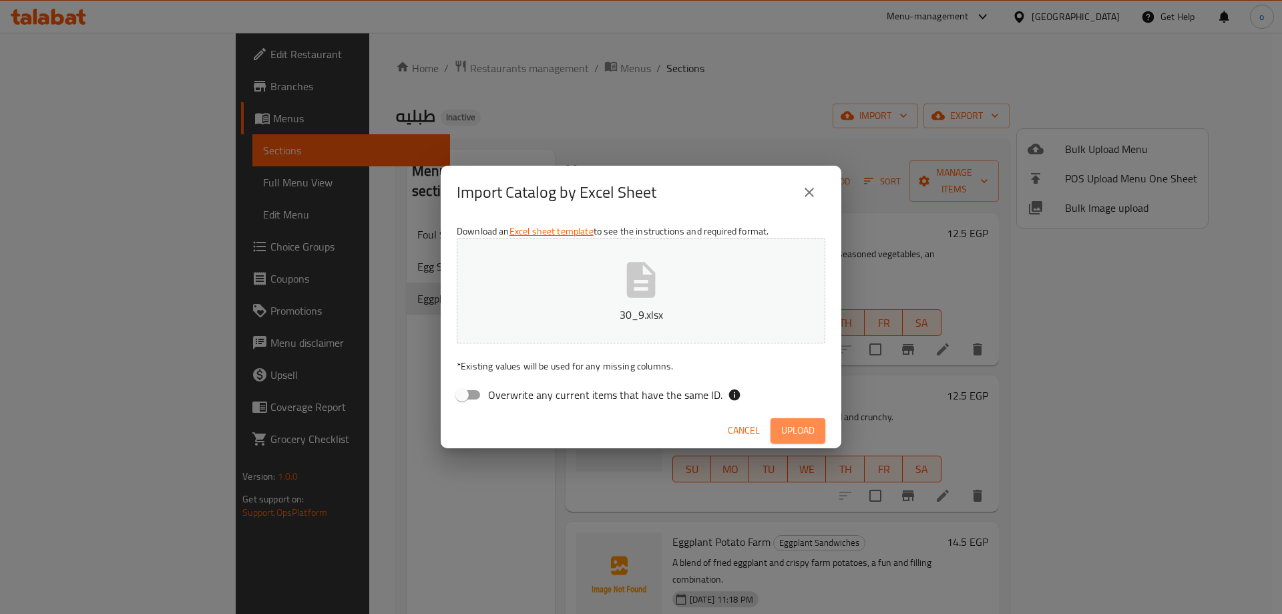
click at [784, 423] on span "Upload" at bounding box center [797, 430] width 33 height 17
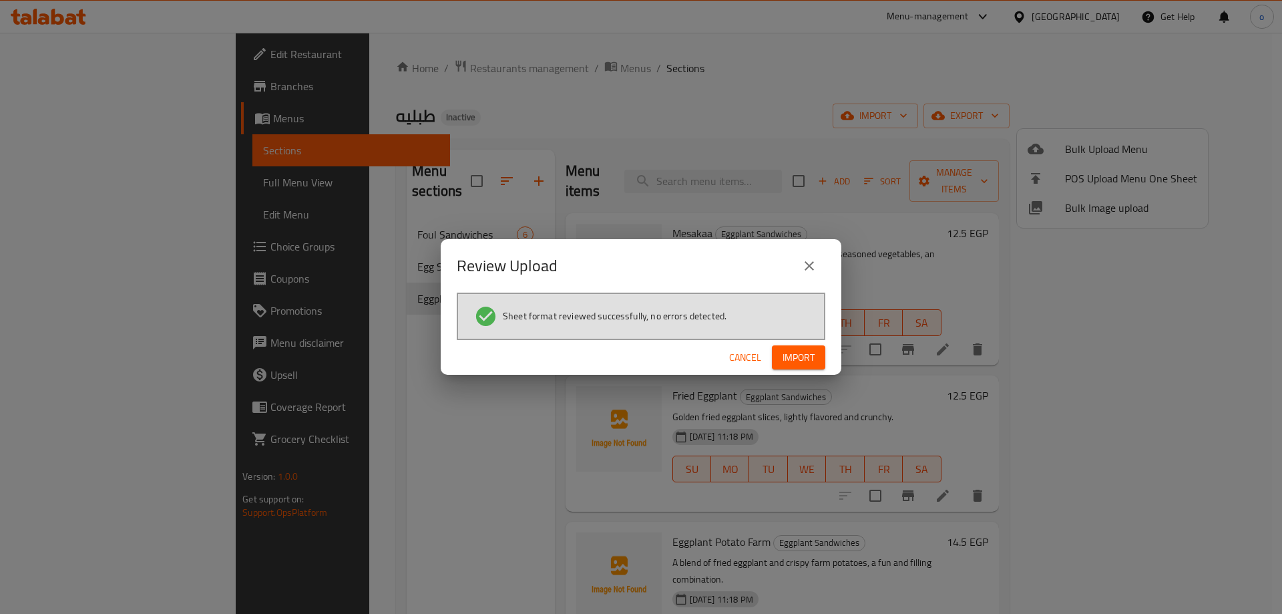
click at [801, 361] on span "Import" at bounding box center [798, 357] width 32 height 17
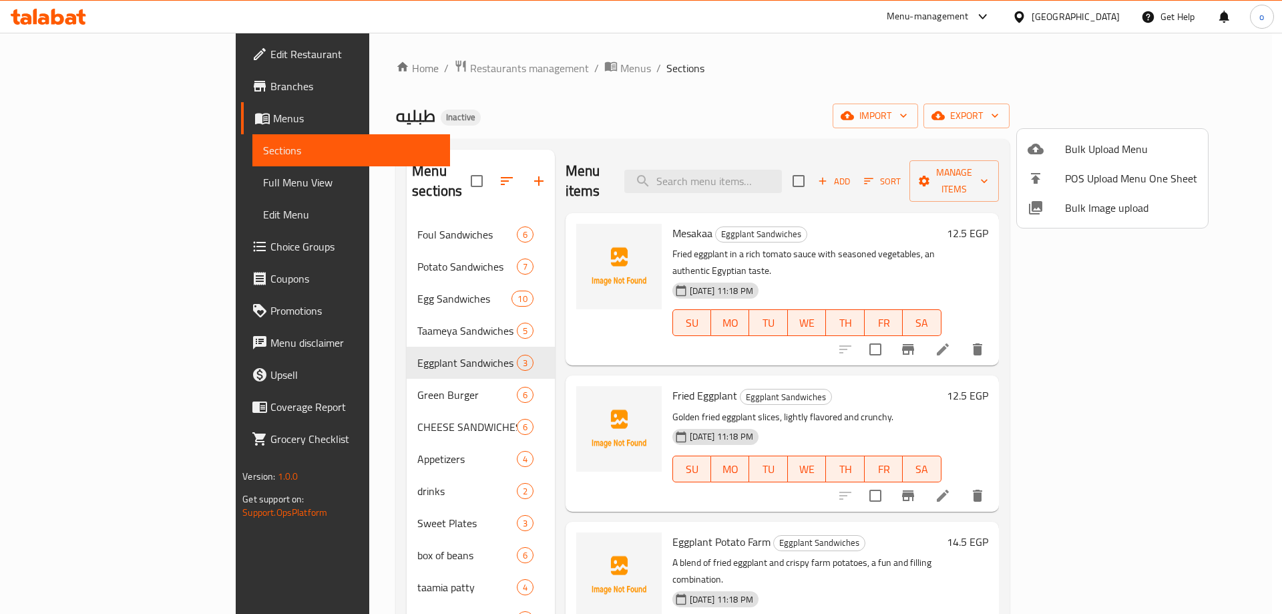
click at [684, 93] on div at bounding box center [641, 307] width 1282 height 614
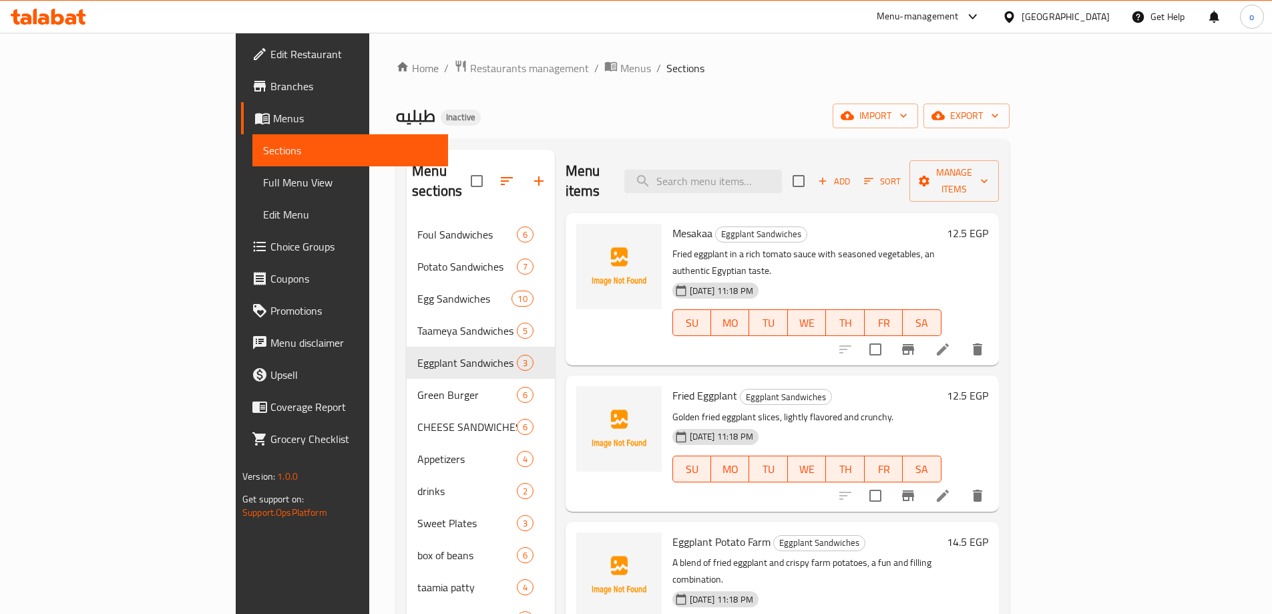
click at [263, 181] on span "Full Menu View" at bounding box center [350, 182] width 174 height 16
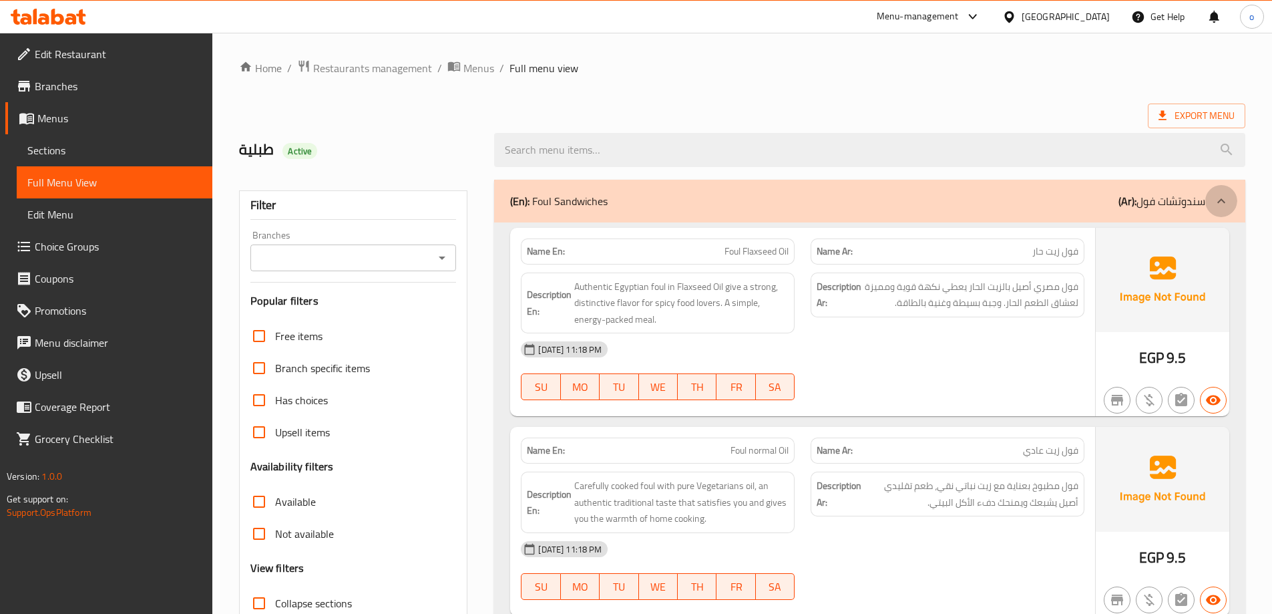
click at [1223, 196] on icon at bounding box center [1221, 201] width 16 height 16
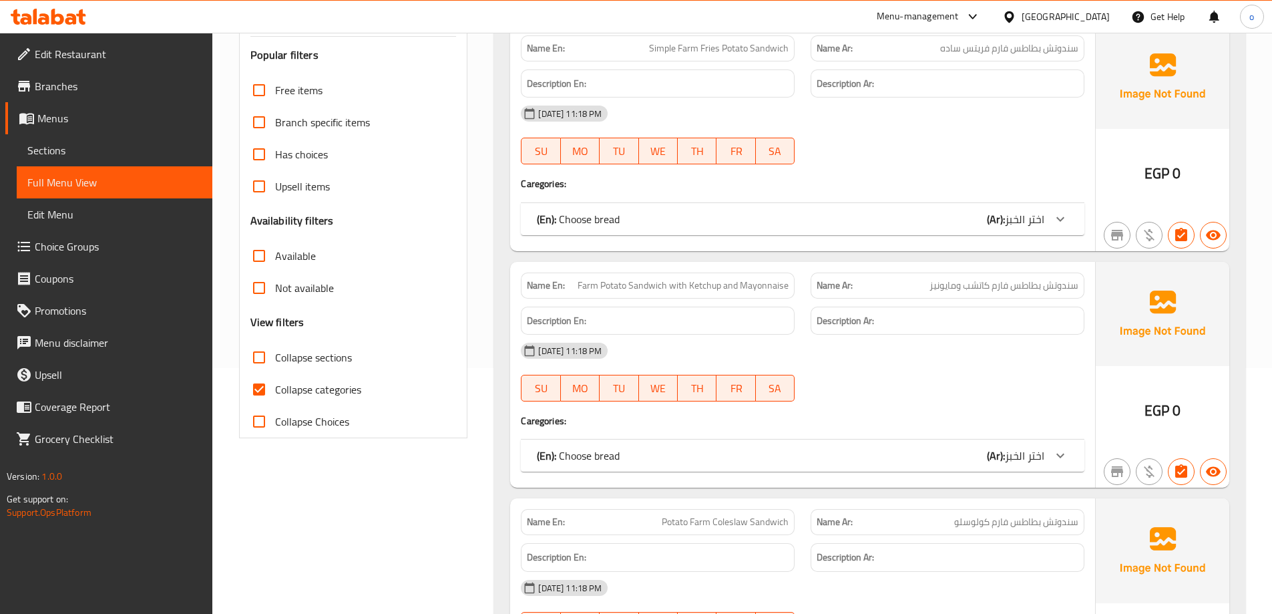
scroll to position [267, 0]
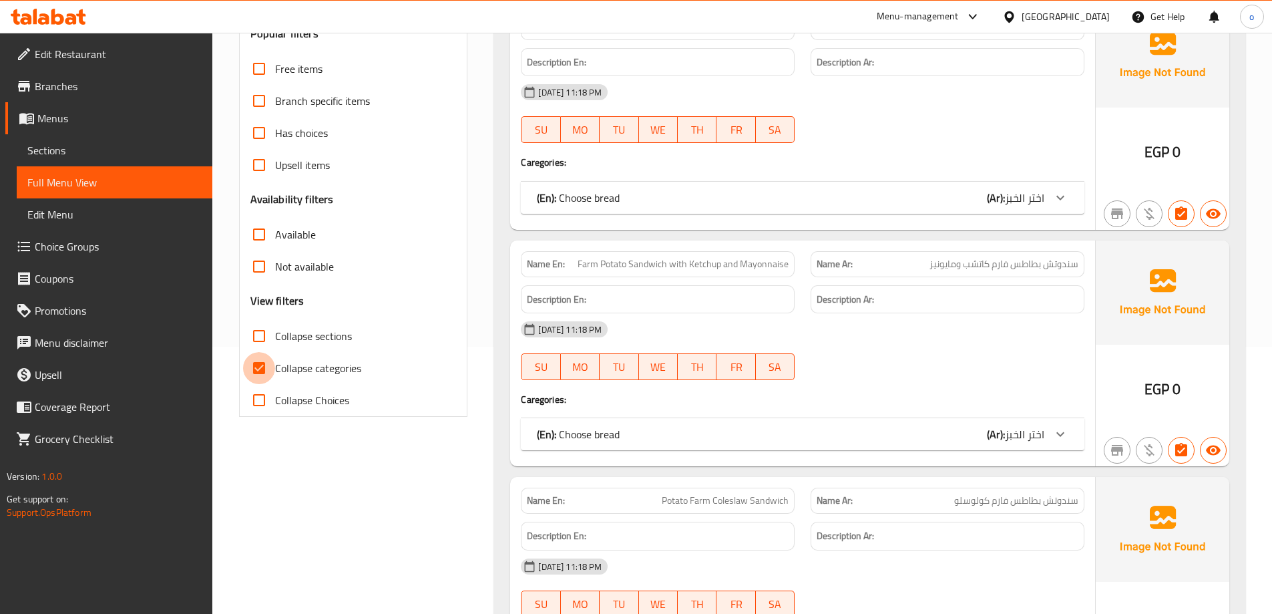
click at [257, 370] on input "Collapse categories" at bounding box center [259, 368] width 32 height 32
checkbox input "false"
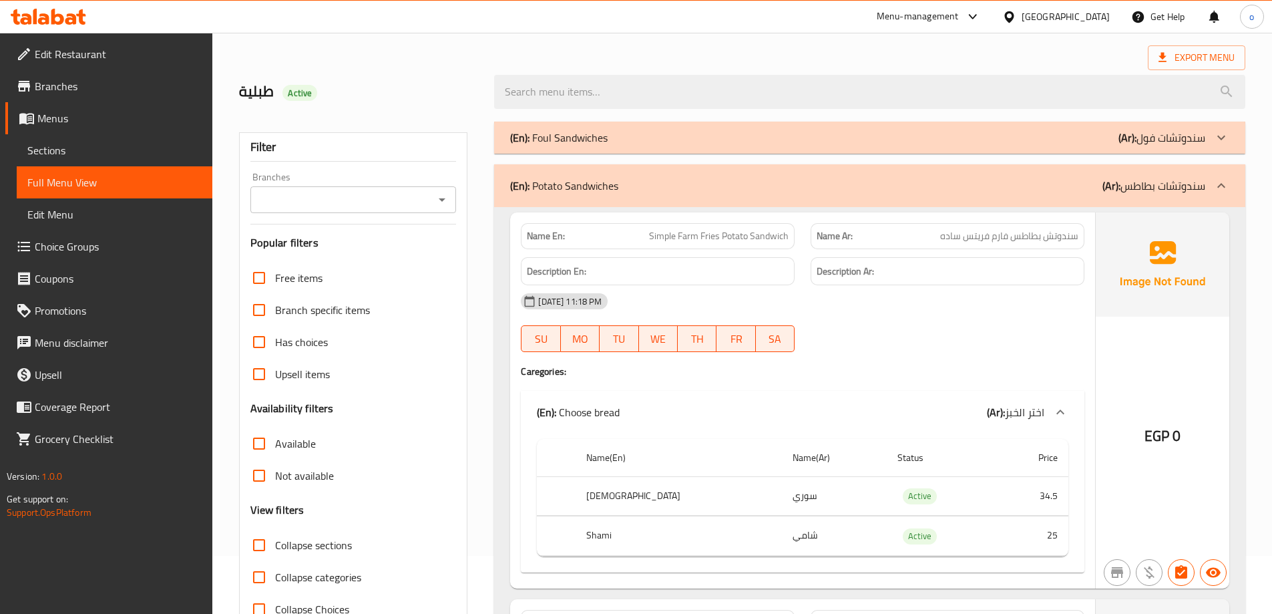
scroll to position [0, 0]
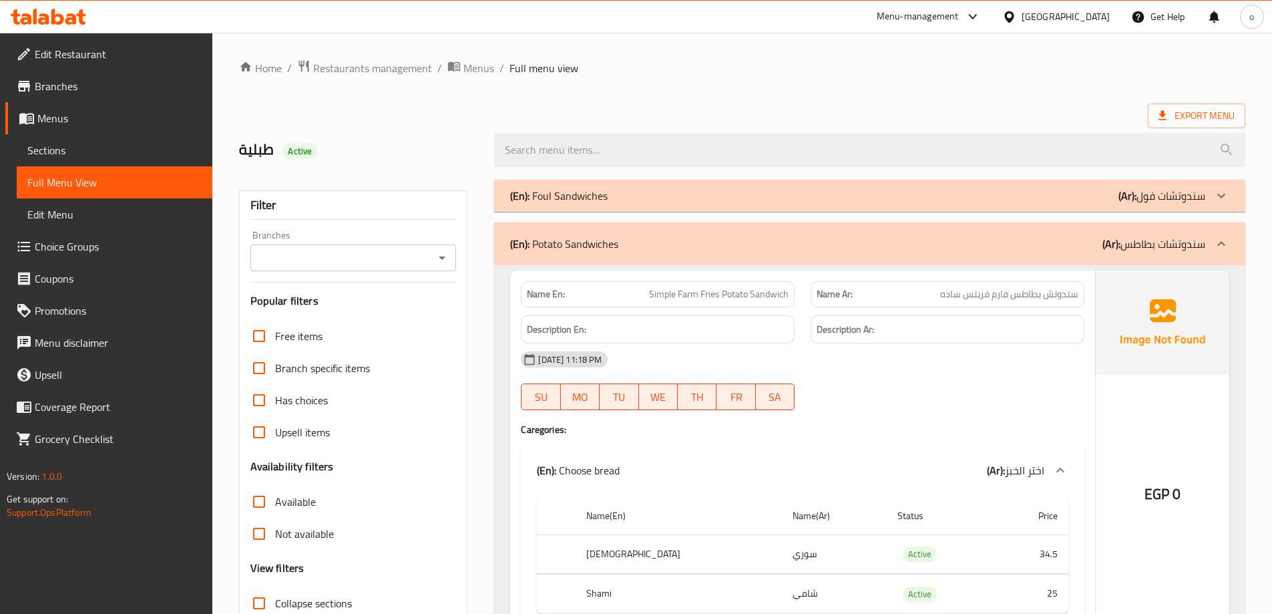
click at [1222, 240] on icon at bounding box center [1221, 244] width 16 height 16
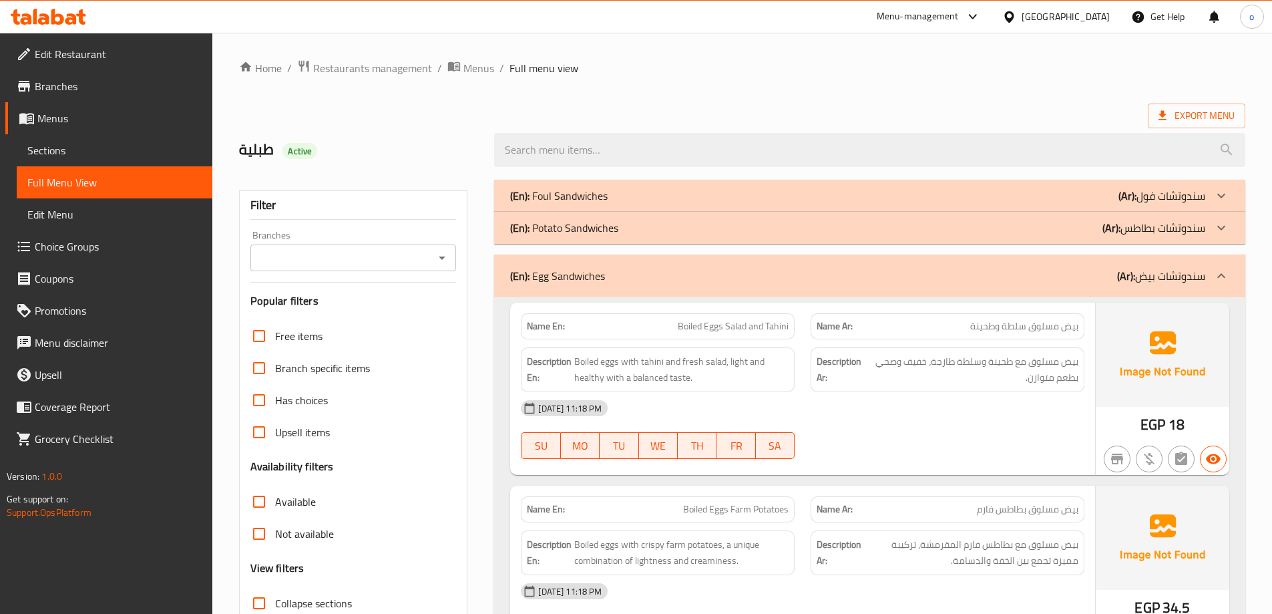
click at [1219, 274] on icon at bounding box center [1221, 276] width 16 height 16
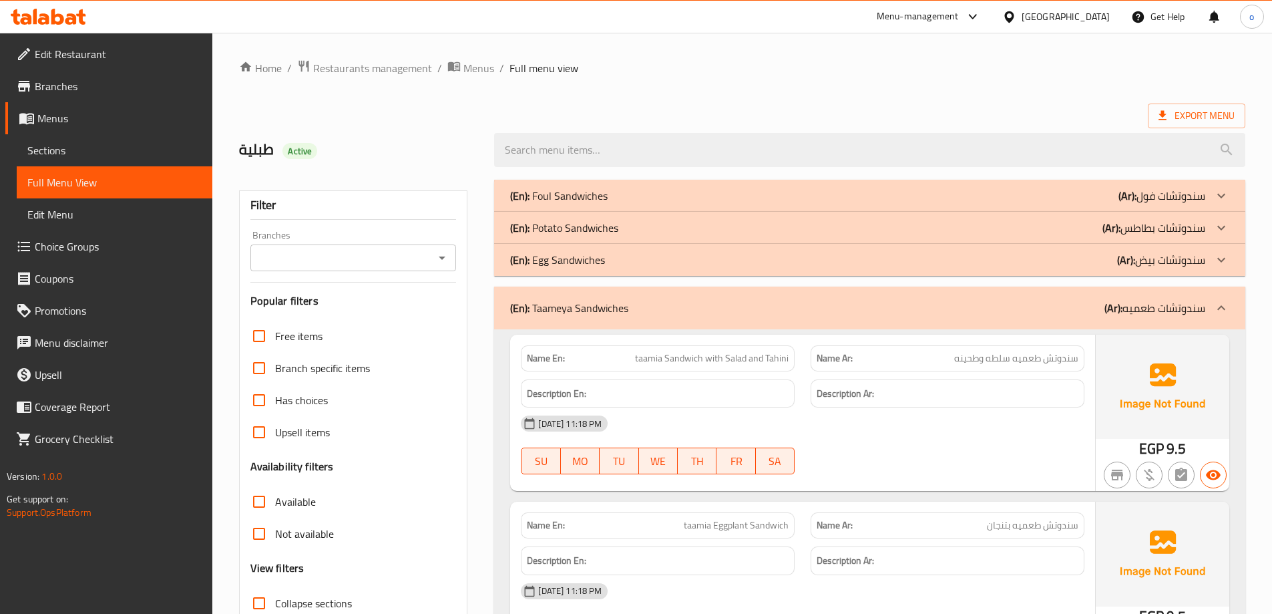
click at [1218, 306] on icon at bounding box center [1221, 308] width 16 height 16
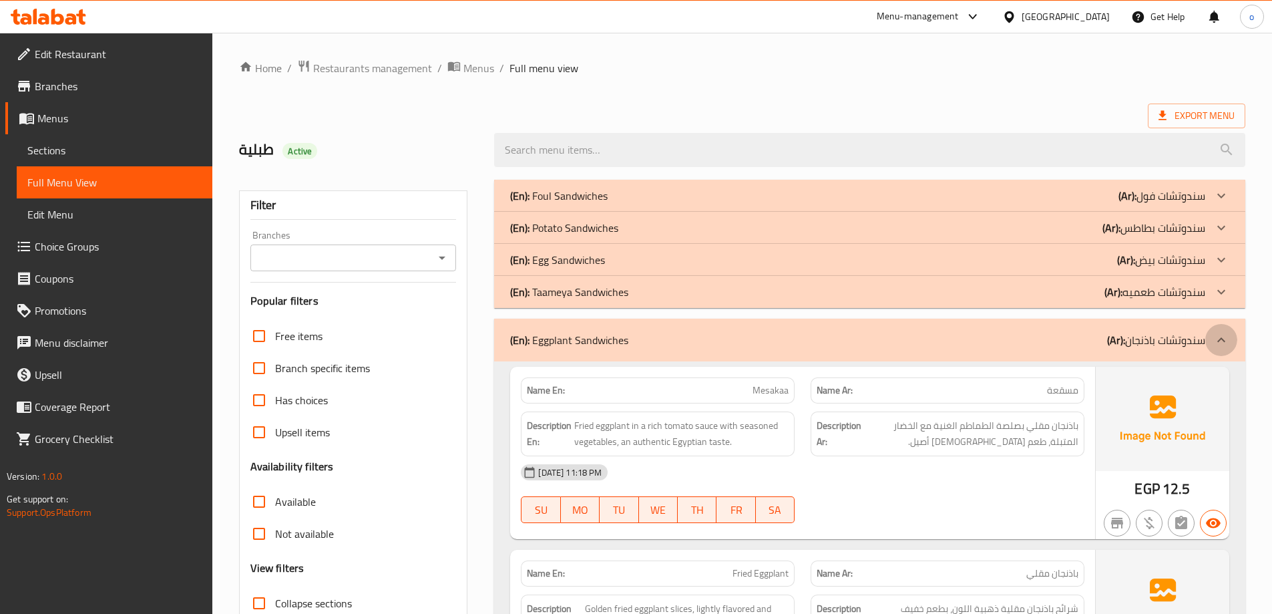
click at [1225, 335] on icon at bounding box center [1221, 340] width 16 height 16
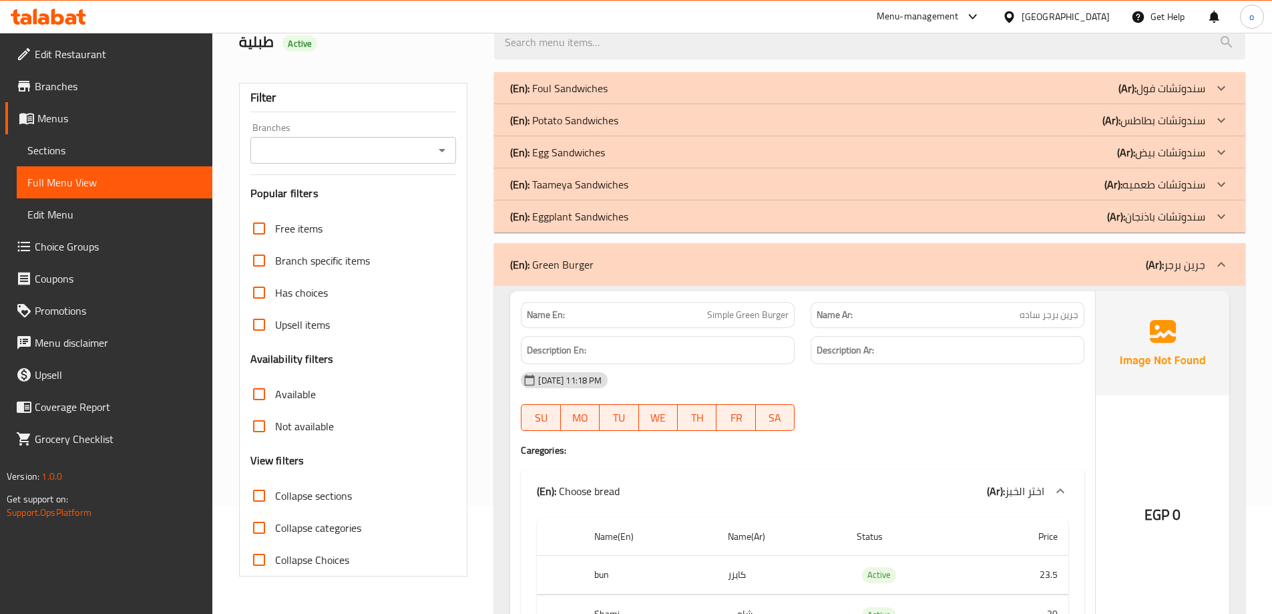
scroll to position [71, 0]
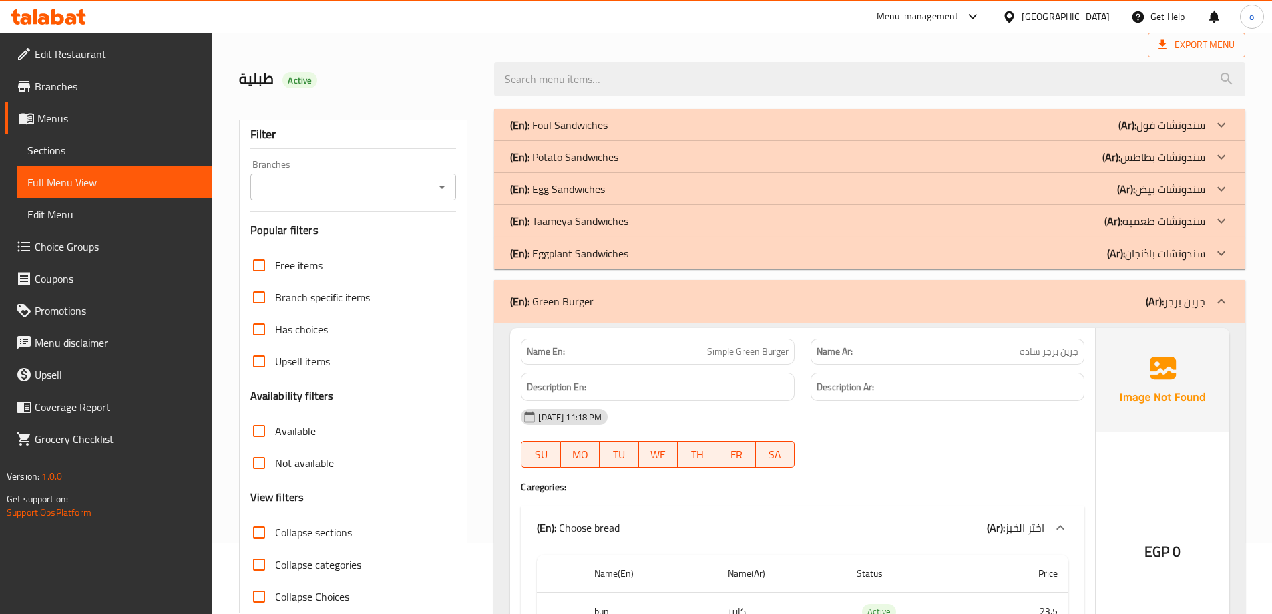
click at [1217, 216] on icon at bounding box center [1221, 221] width 16 height 16
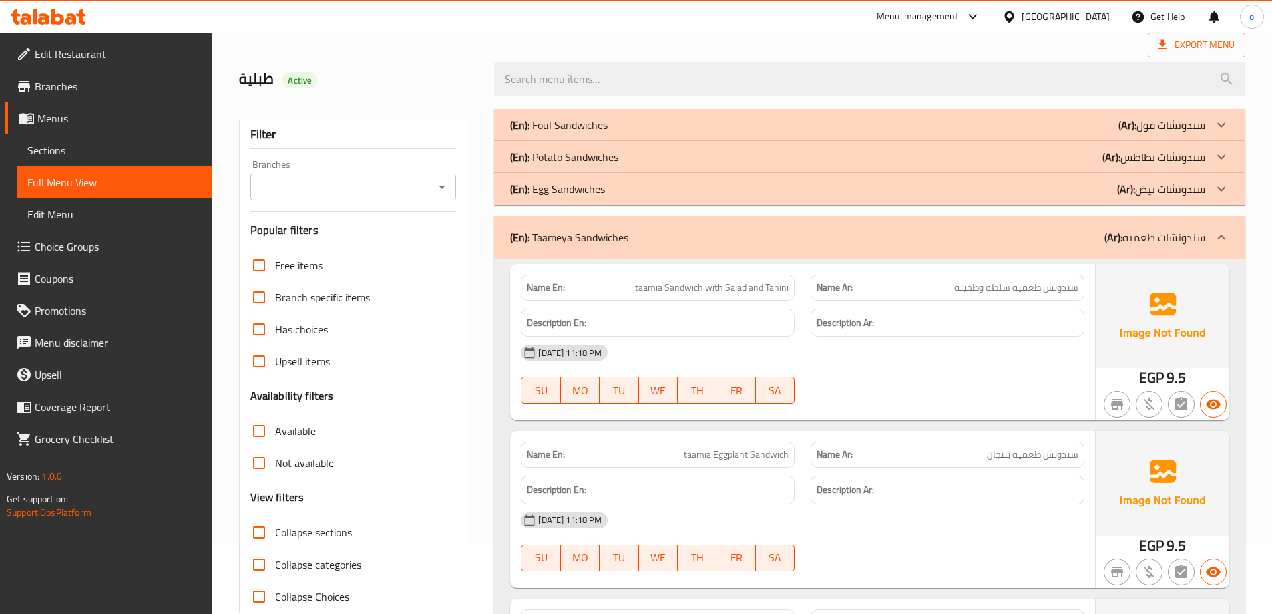
click at [1222, 154] on icon at bounding box center [1221, 157] width 16 height 16
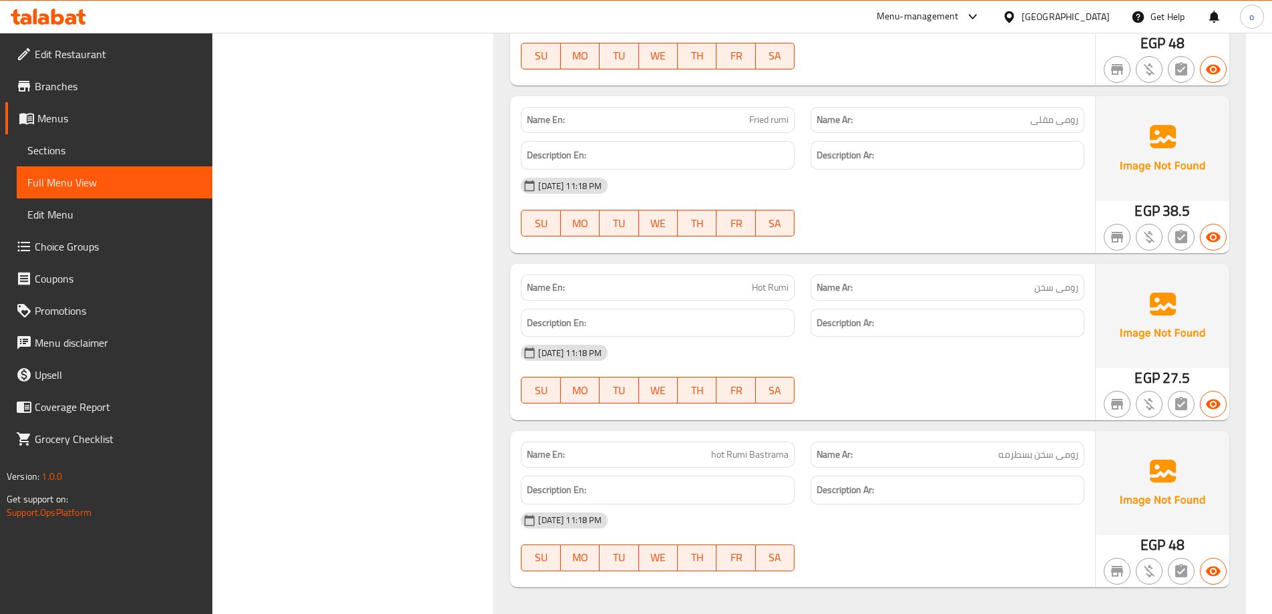
scroll to position [6405, 0]
